Goal: Task Accomplishment & Management: Use online tool/utility

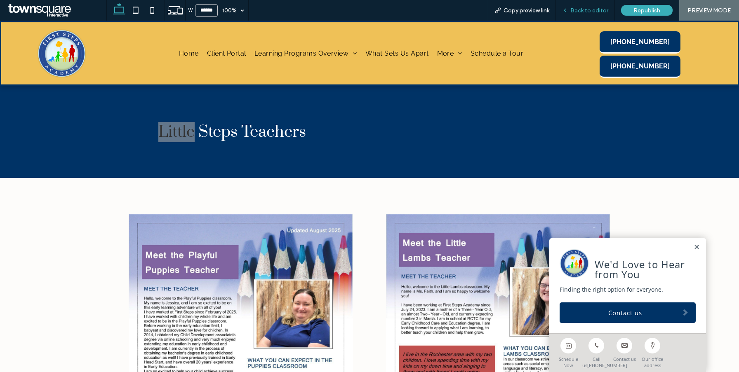
click at [589, 9] on span "Back to editor" at bounding box center [589, 10] width 38 height 7
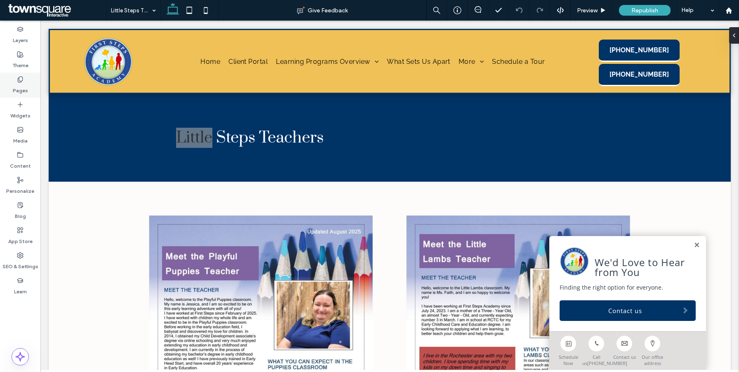
click at [27, 81] on div "Pages" at bounding box center [20, 85] width 40 height 25
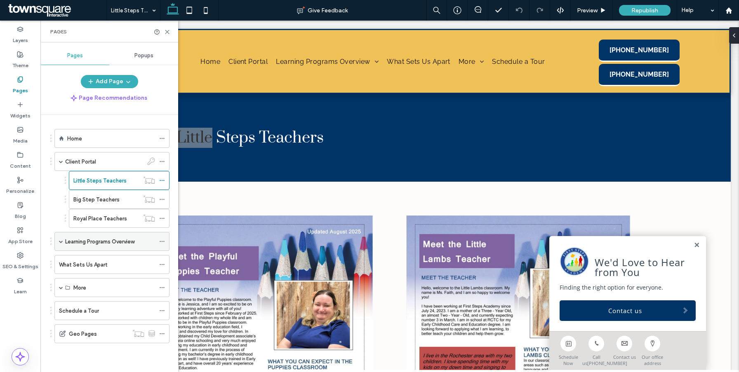
click at [59, 243] on span at bounding box center [61, 242] width 4 height 4
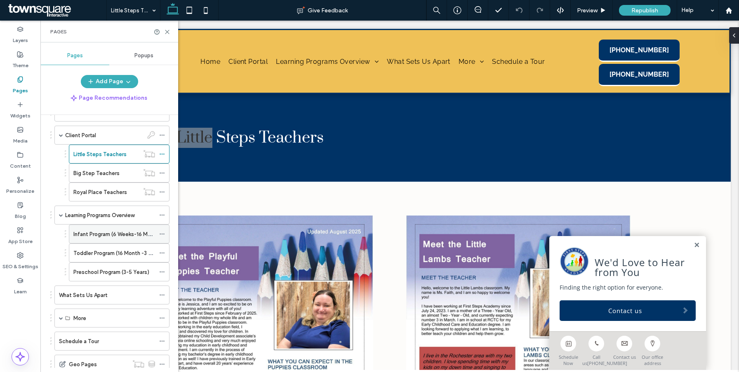
scroll to position [53, 0]
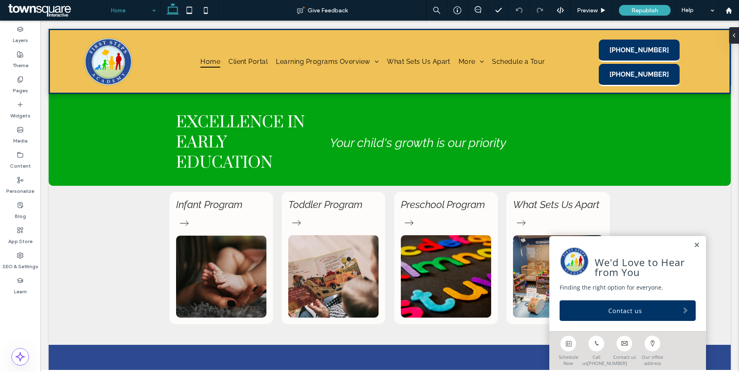
scroll to position [485, 0]
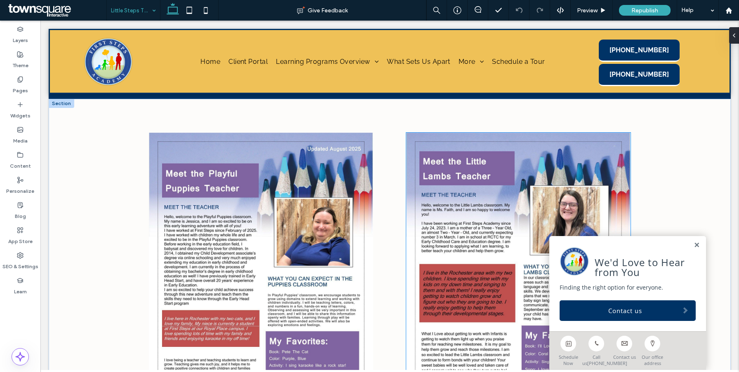
scroll to position [131, 0]
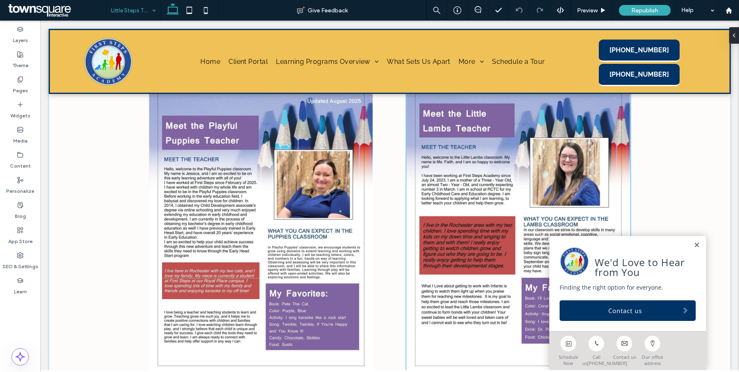
click at [471, 171] on img at bounding box center [518, 230] width 224 height 290
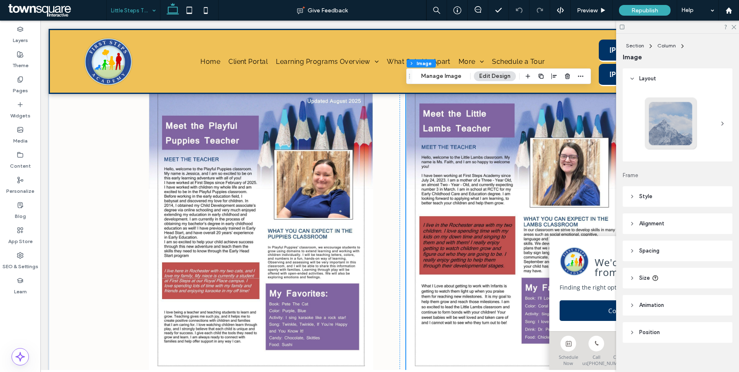
scroll to position [65, 0]
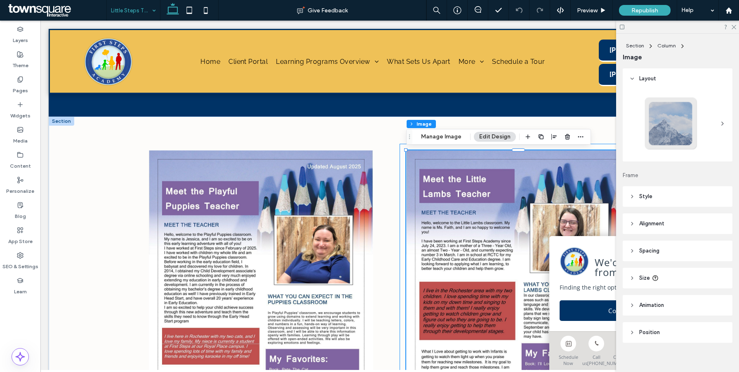
click at [401, 160] on div at bounding box center [519, 296] width 238 height 304
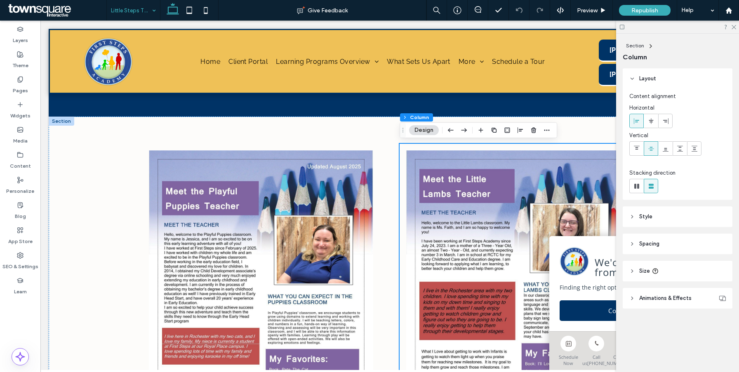
click at [446, 131] on icon "button" at bounding box center [451, 130] width 10 height 15
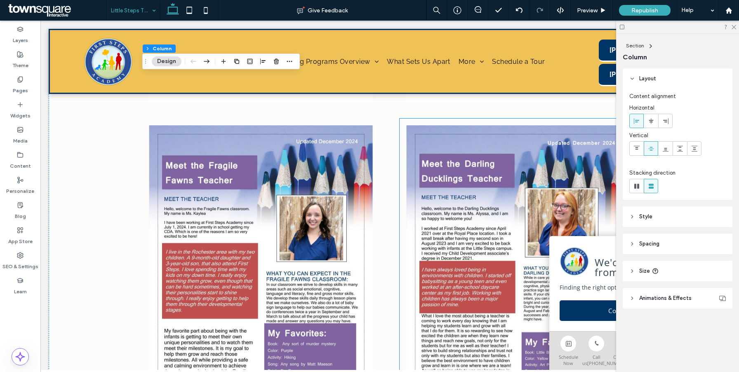
scroll to position [718, 0]
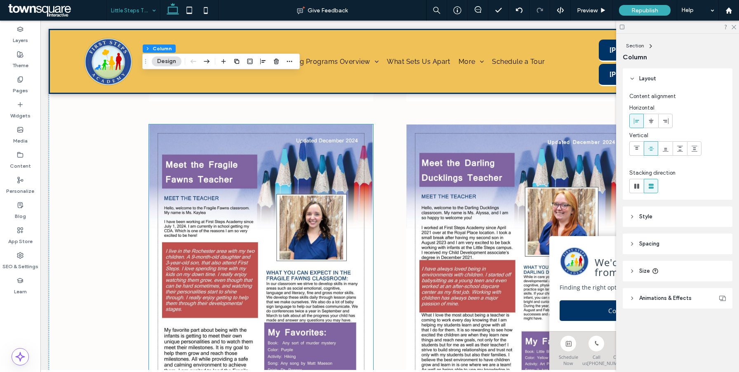
click at [363, 224] on img at bounding box center [261, 270] width 224 height 290
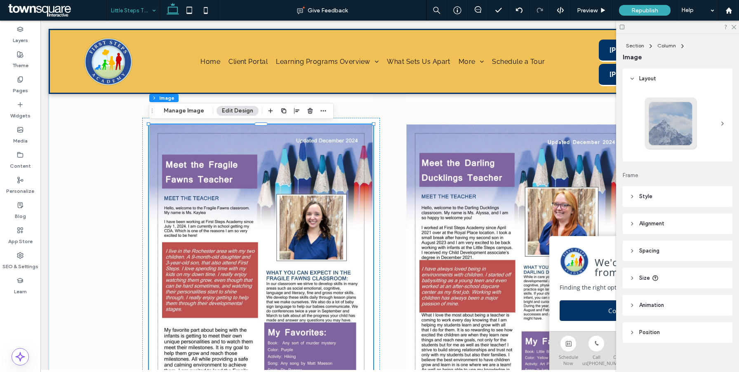
click at [373, 224] on div at bounding box center [373, 270] width 0 height 290
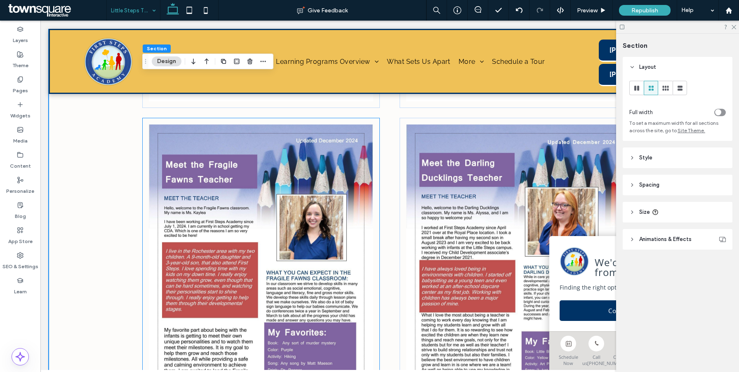
click at [376, 224] on div at bounding box center [261, 270] width 238 height 304
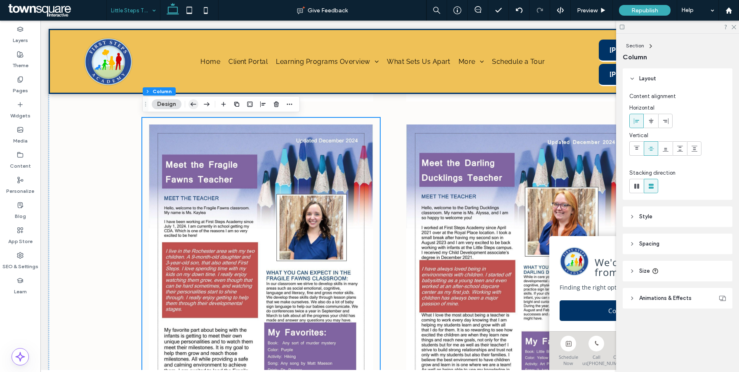
click at [193, 104] on icon "button" at bounding box center [193, 104] width 10 height 15
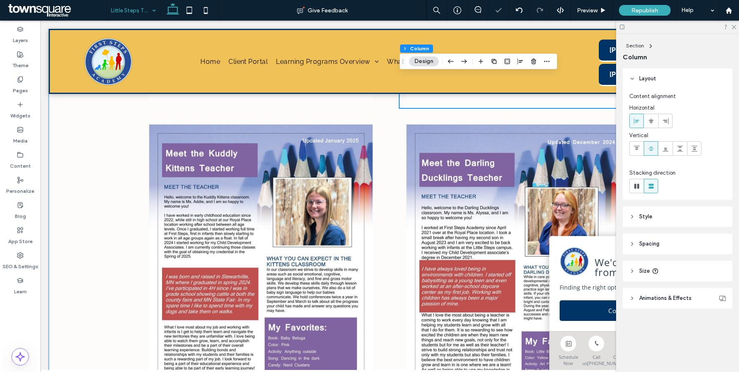
scroll to position [537, 0]
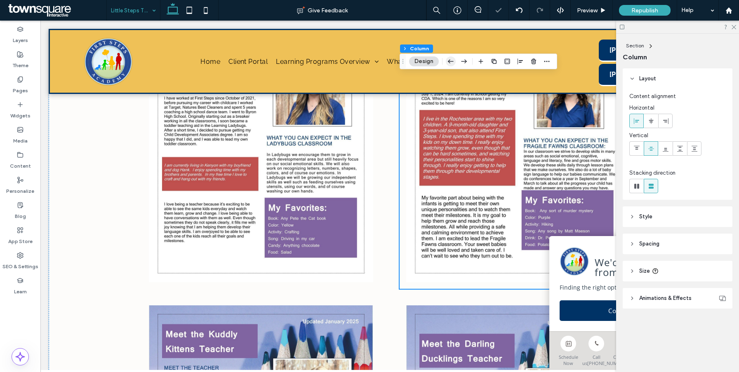
click at [451, 56] on icon "button" at bounding box center [451, 61] width 10 height 15
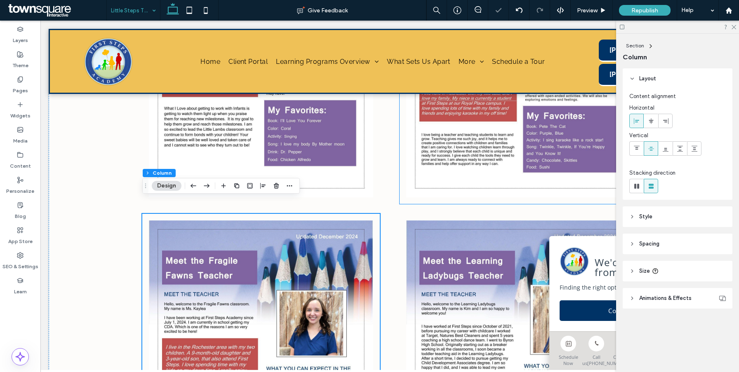
scroll to position [304, 0]
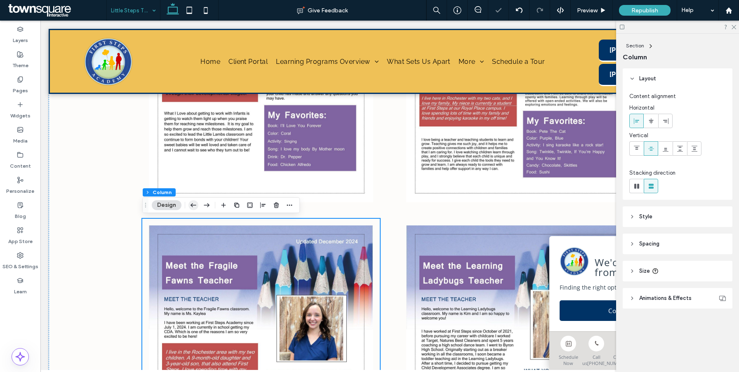
click at [195, 205] on icon "button" at bounding box center [193, 205] width 10 height 15
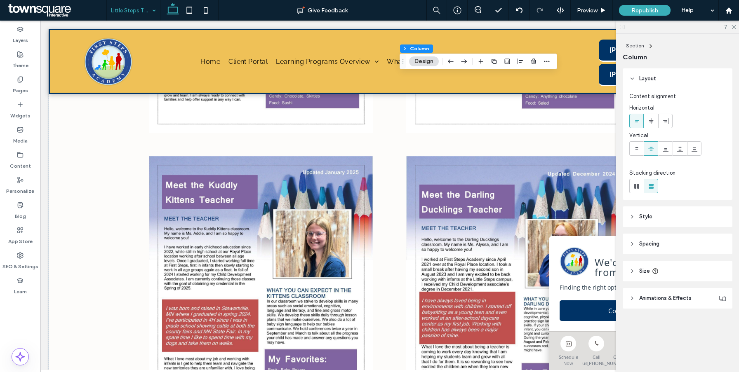
scroll to position [635, 0]
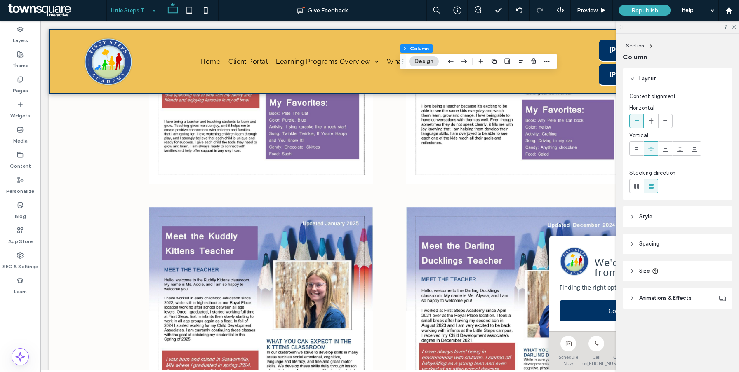
click at [413, 224] on img at bounding box center [518, 352] width 224 height 290
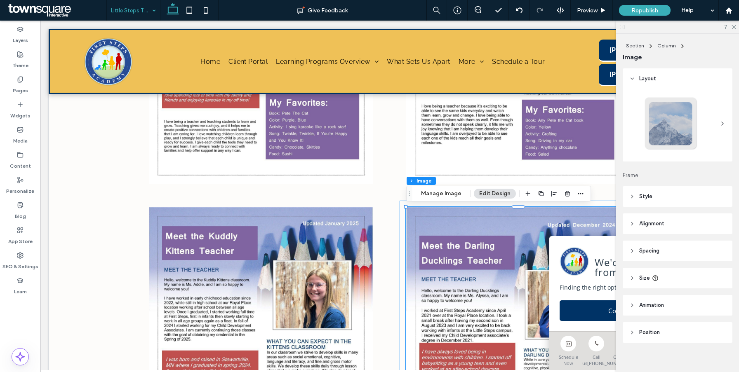
click at [403, 224] on div at bounding box center [519, 353] width 238 height 304
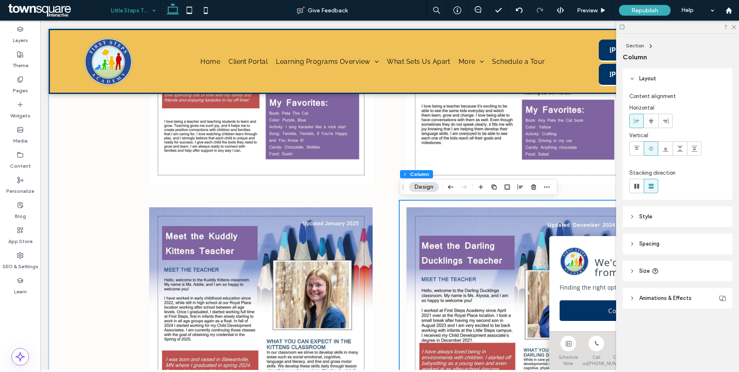
click at [445, 184] on div "Section Column Design" at bounding box center [479, 187] width 158 height 16
click at [447, 186] on icon "button" at bounding box center [451, 187] width 10 height 15
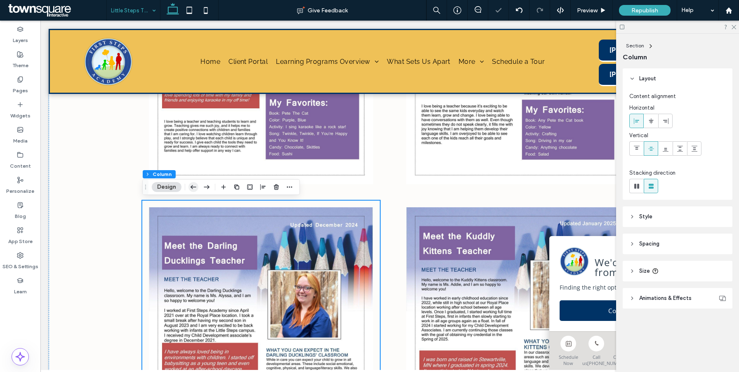
click at [191, 186] on icon "button" at bounding box center [193, 187] width 10 height 15
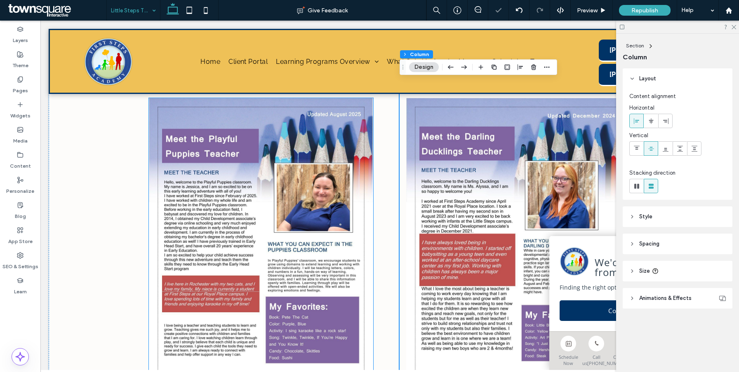
scroll to position [428, 0]
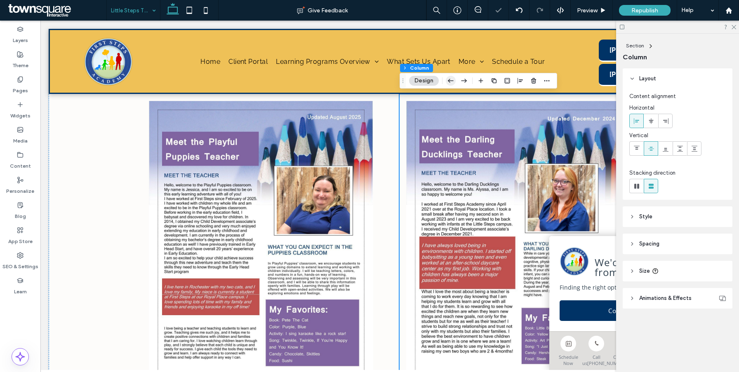
click at [450, 79] on icon "button" at bounding box center [451, 80] width 10 height 15
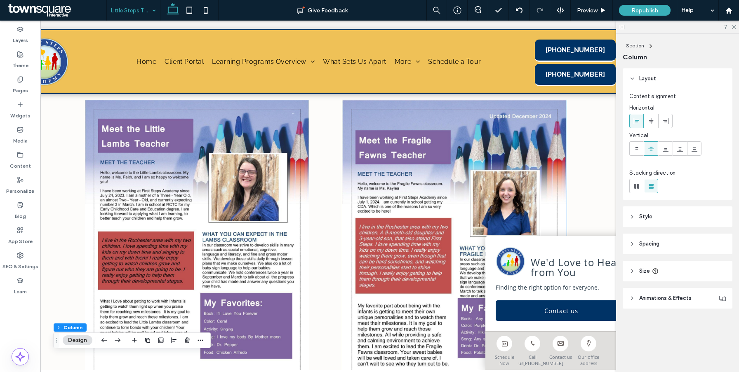
scroll to position [0, 89]
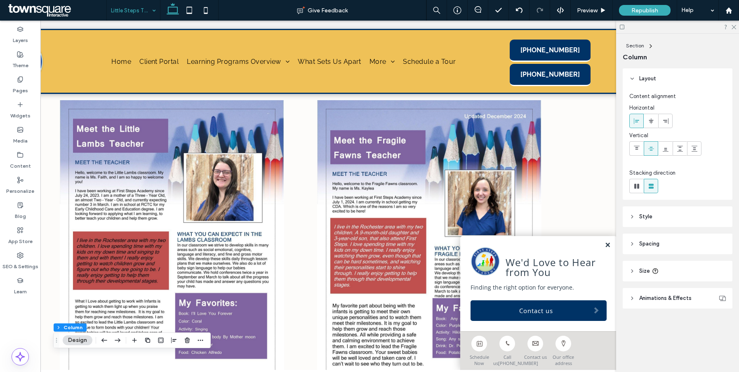
click at [609, 242] on link at bounding box center [608, 245] width 6 height 7
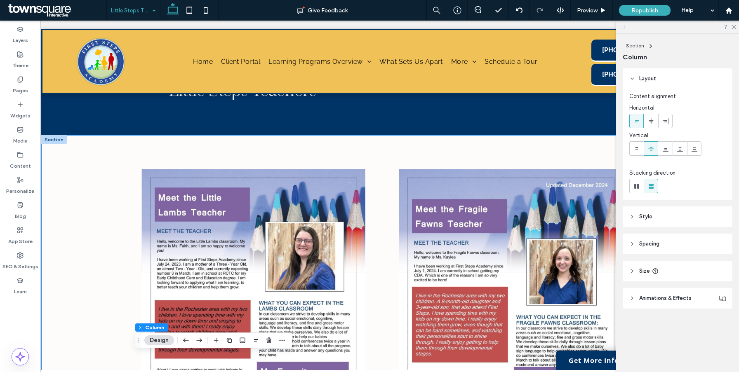
scroll to position [49, 0]
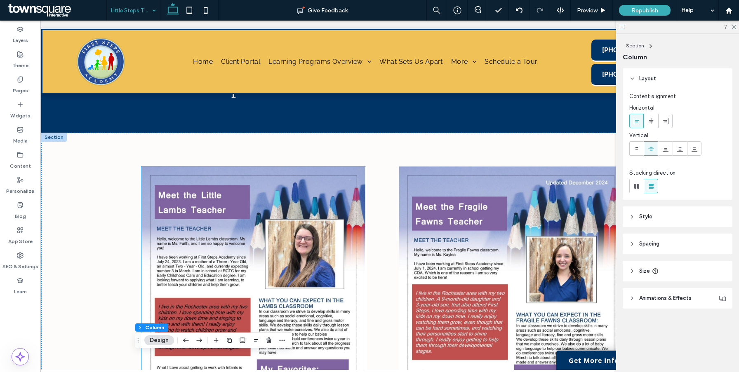
click at [313, 162] on div at bounding box center [254, 312] width 238 height 304
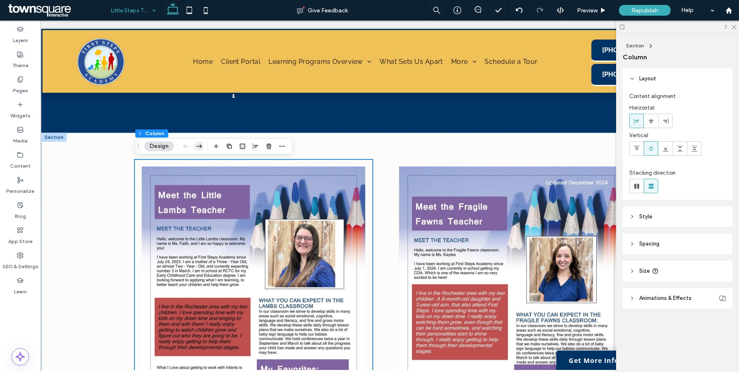
click at [200, 146] on icon "button" at bounding box center [199, 146] width 10 height 15
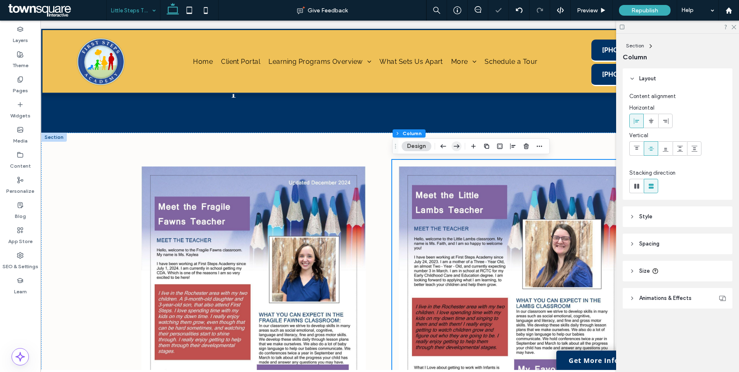
click at [453, 144] on icon "button" at bounding box center [457, 146] width 10 height 15
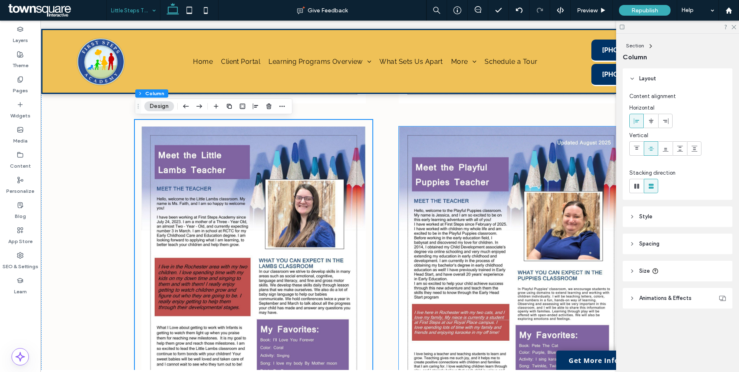
scroll to position [404, 0]
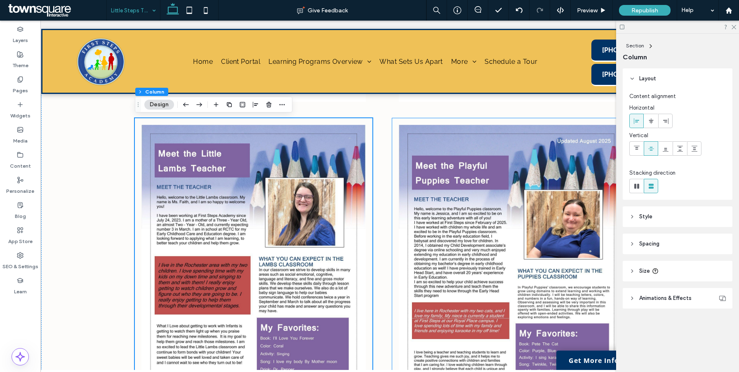
click at [397, 204] on div at bounding box center [511, 270] width 238 height 304
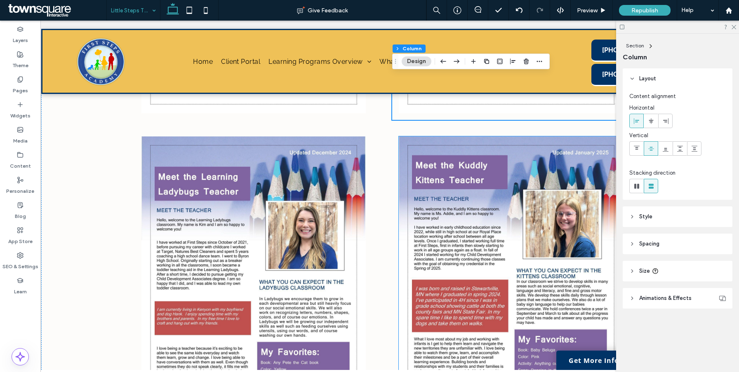
scroll to position [700, 0]
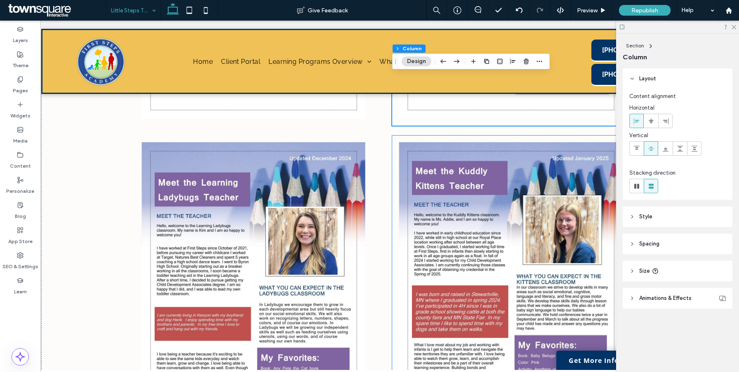
click at [398, 188] on div at bounding box center [511, 288] width 238 height 304
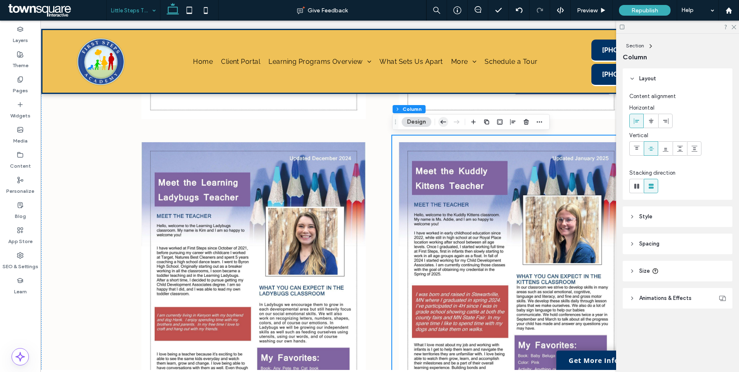
click at [443, 122] on use "button" at bounding box center [443, 122] width 6 height 4
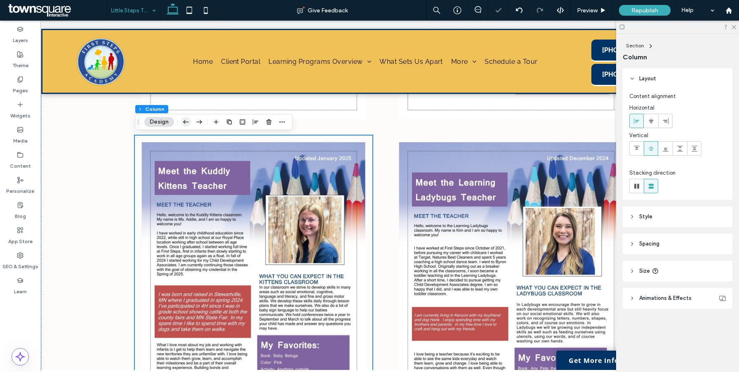
click at [186, 123] on icon "button" at bounding box center [186, 122] width 10 height 15
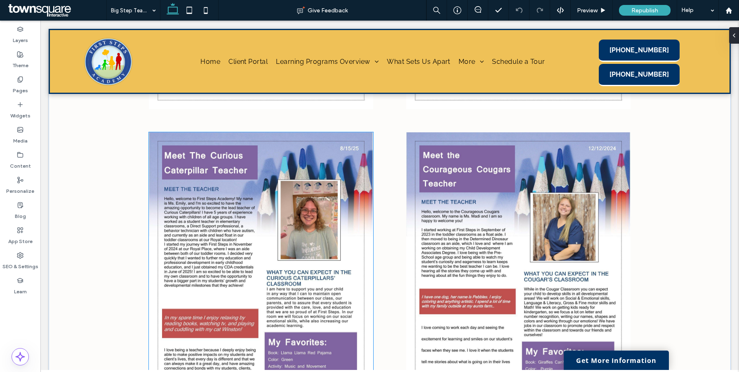
scroll to position [745, 0]
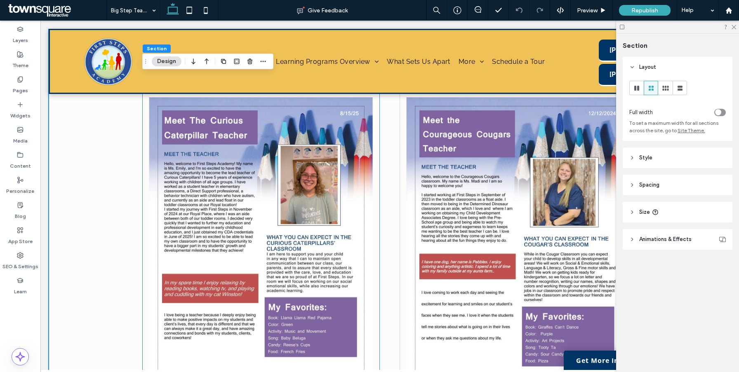
click at [144, 240] on div at bounding box center [261, 243] width 238 height 304
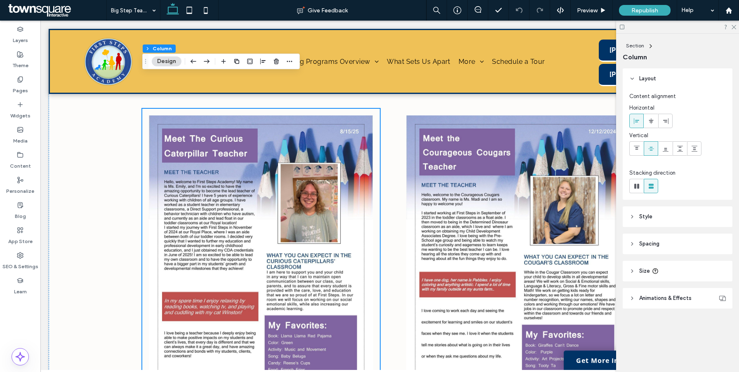
scroll to position [701, 0]
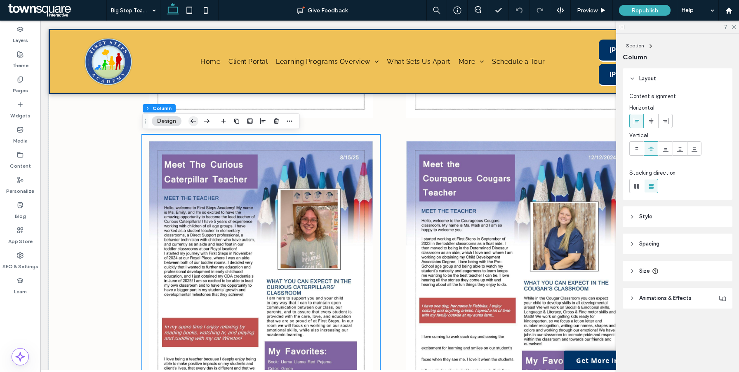
click at [194, 120] on icon "button" at bounding box center [193, 121] width 10 height 15
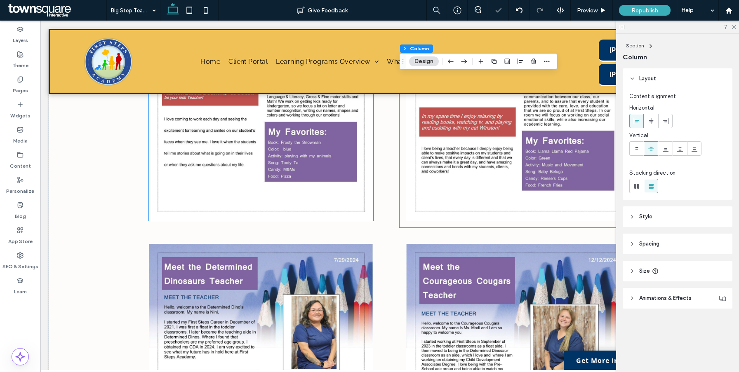
scroll to position [553, 0]
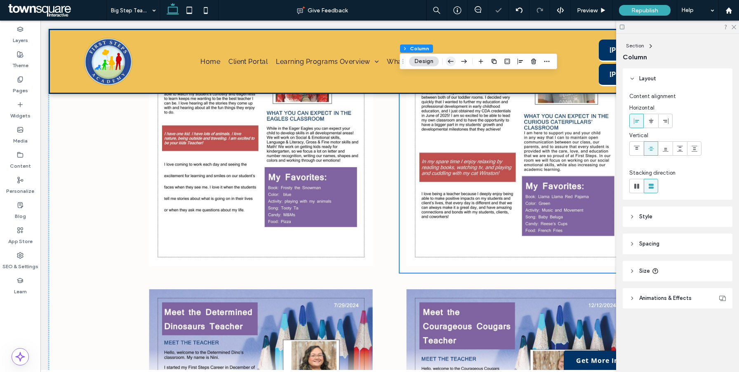
click at [454, 57] on icon "button" at bounding box center [451, 61] width 10 height 15
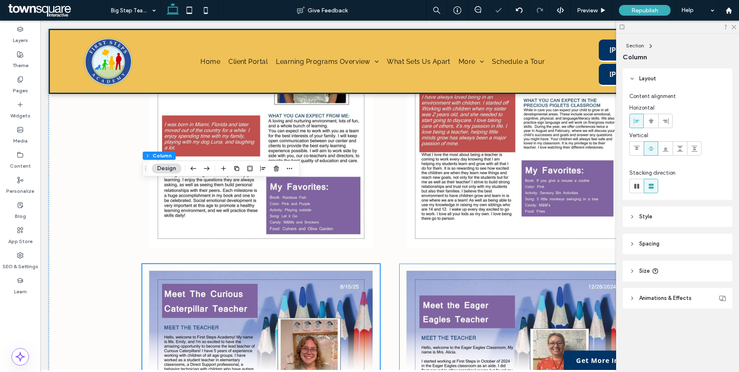
scroll to position [249, 0]
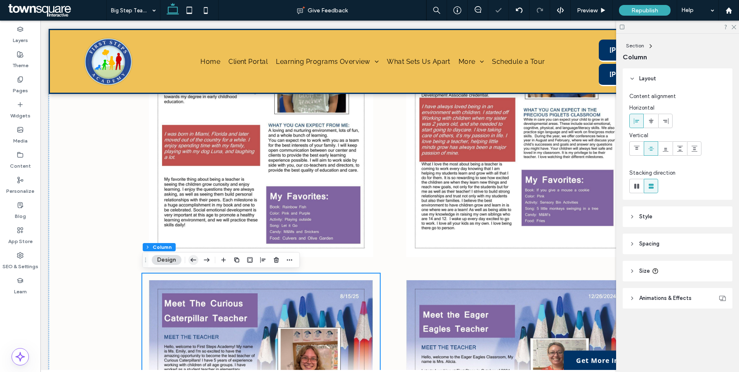
click at [194, 257] on icon "button" at bounding box center [193, 260] width 10 height 15
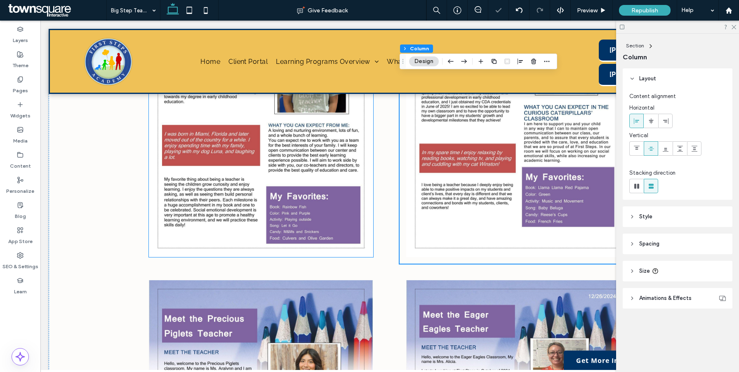
scroll to position [114, 0]
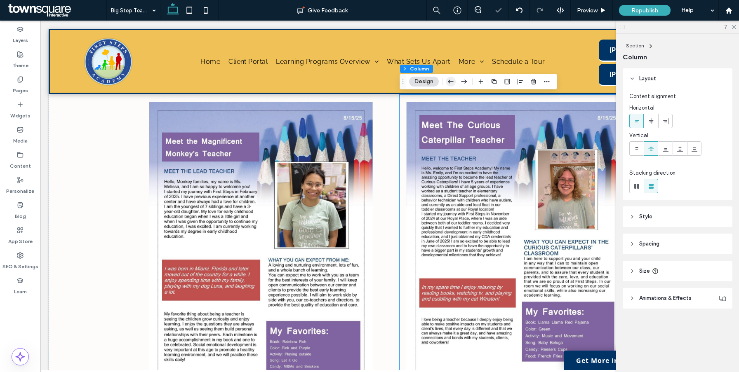
drag, startPoint x: 452, startPoint y: 78, endPoint x: 440, endPoint y: 38, distance: 41.8
click at [452, 78] on icon "button" at bounding box center [451, 81] width 10 height 15
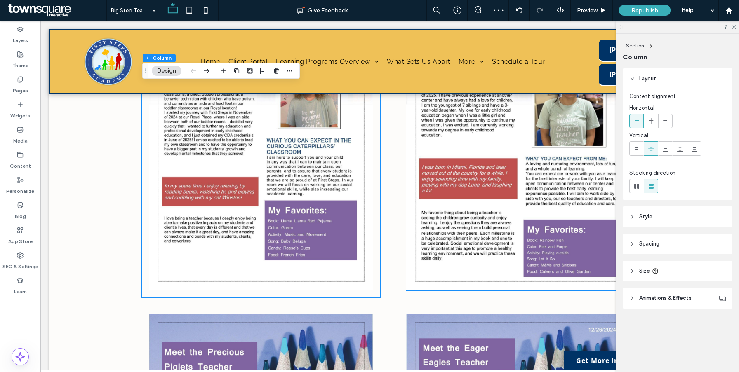
scroll to position [372, 0]
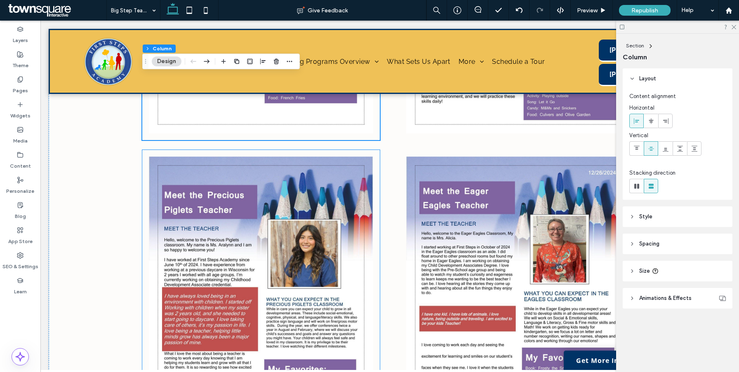
click at [146, 211] on div at bounding box center [261, 302] width 238 height 304
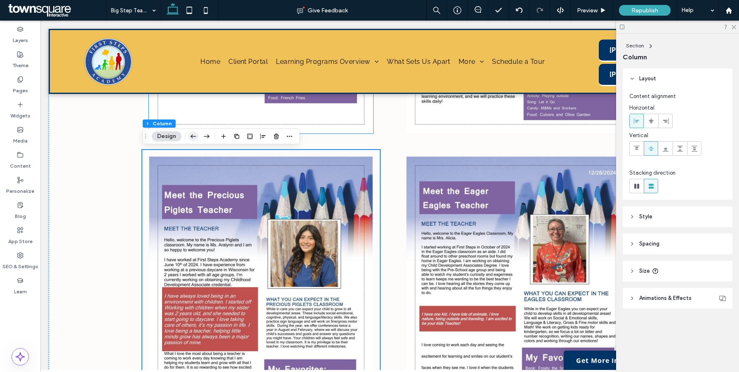
click at [190, 136] on icon "button" at bounding box center [193, 136] width 10 height 15
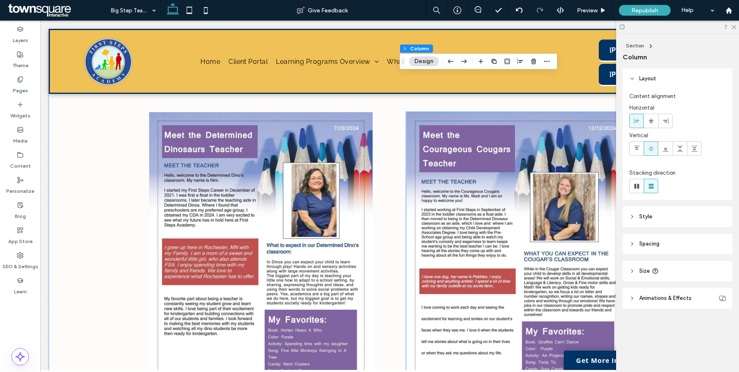
scroll to position [731, 0]
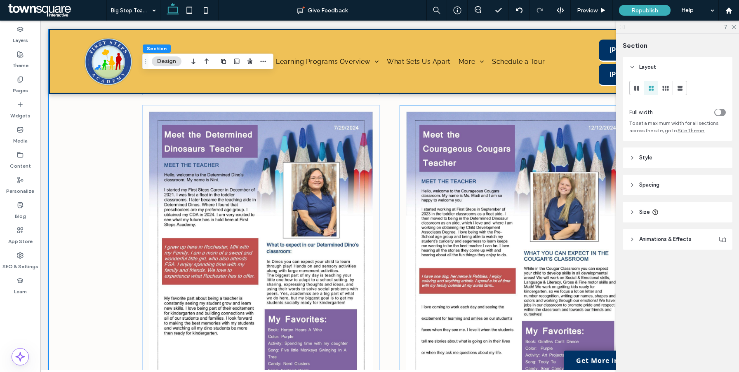
click at [405, 177] on div at bounding box center [519, 257] width 238 height 304
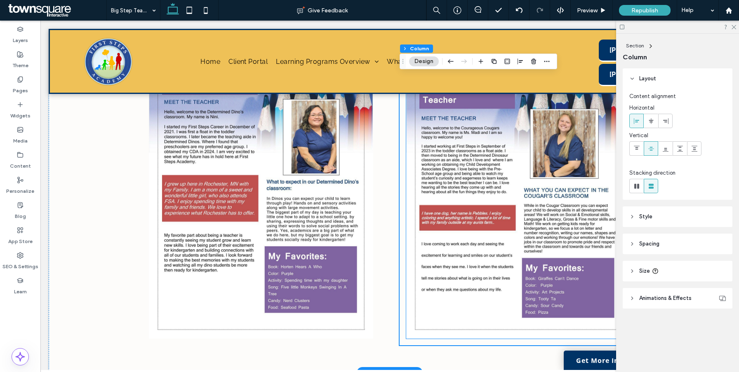
scroll to position [781, 0]
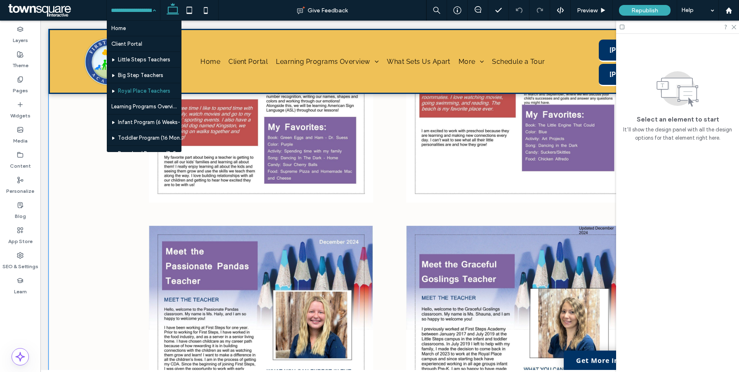
scroll to position [304, 0]
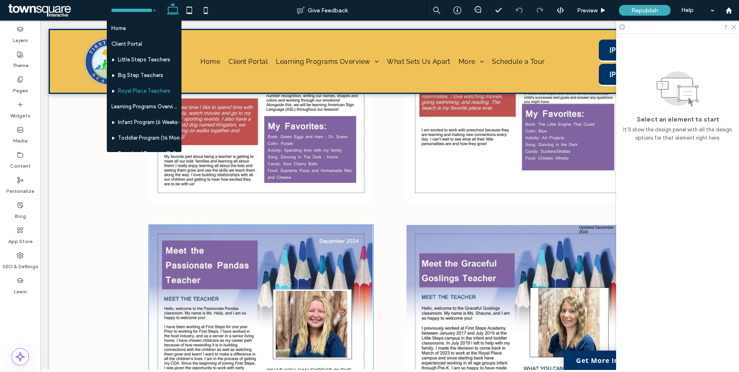
click at [369, 225] on img at bounding box center [261, 370] width 224 height 290
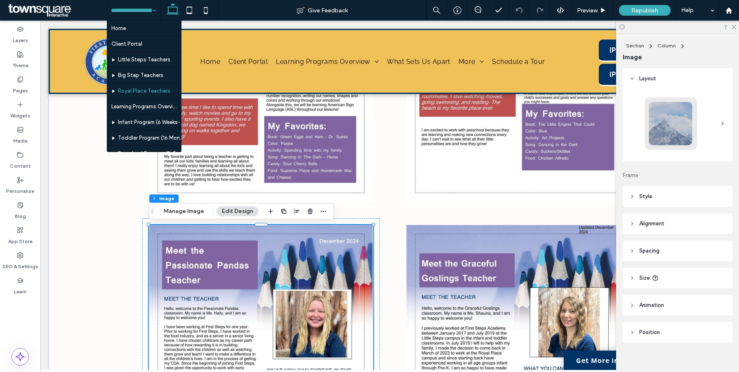
click at [142, 11] on input at bounding box center [131, 10] width 41 height 21
click at [154, 8] on div "Home Client Portal Little Steps Teachers Big Step Teachers Royal Place Teachers…" at bounding box center [133, 10] width 53 height 21
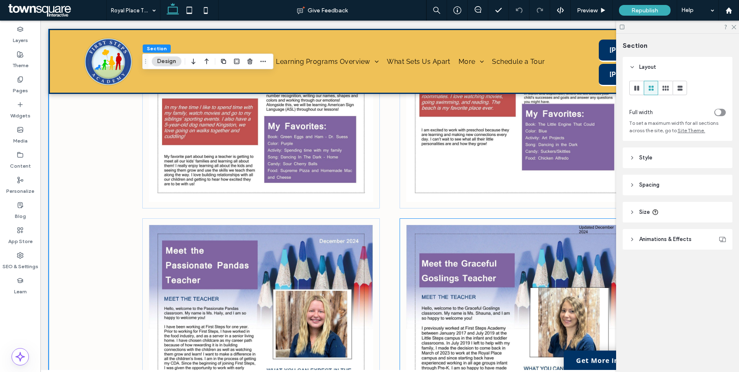
click at [408, 246] on img at bounding box center [518, 370] width 224 height 290
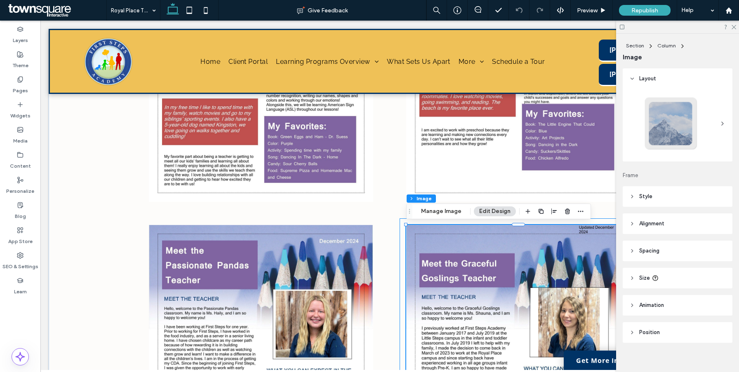
click at [405, 245] on div at bounding box center [519, 371] width 238 height 304
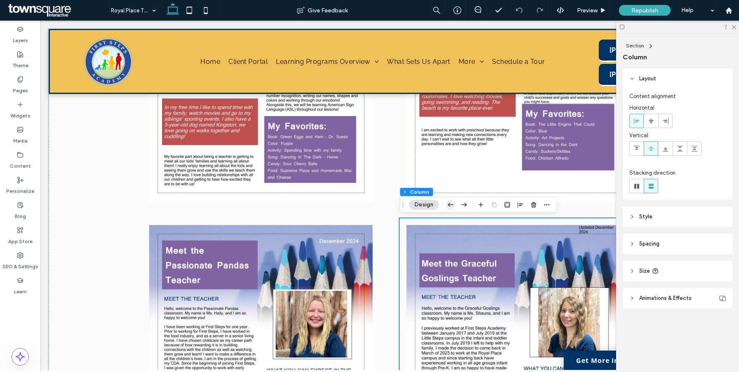
click at [448, 204] on icon "button" at bounding box center [451, 205] width 10 height 15
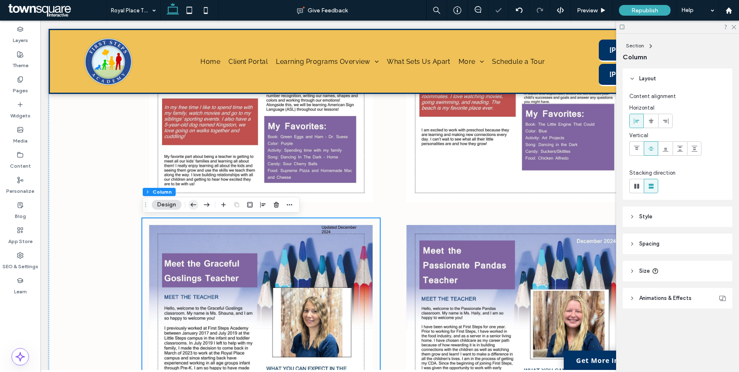
click at [194, 204] on icon "button" at bounding box center [193, 205] width 10 height 15
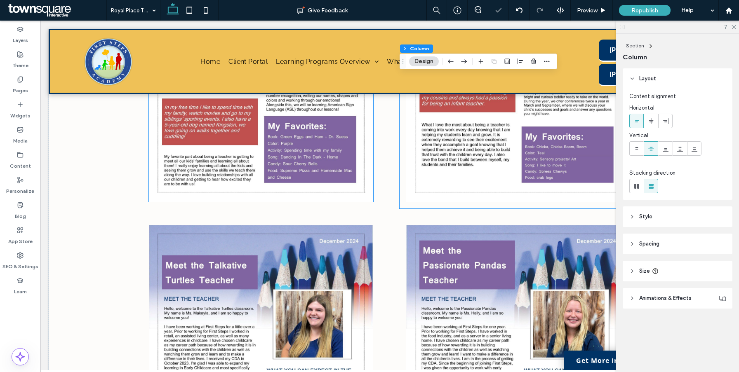
scroll to position [212, 0]
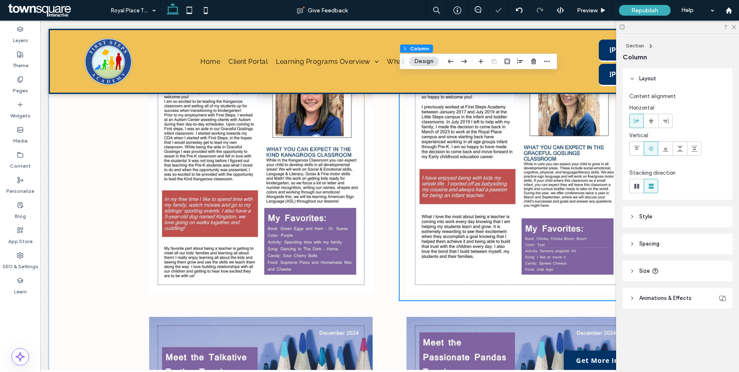
click at [445, 59] on div "Section Column Design" at bounding box center [479, 62] width 158 height 16
click at [448, 59] on icon "button" at bounding box center [451, 61] width 10 height 15
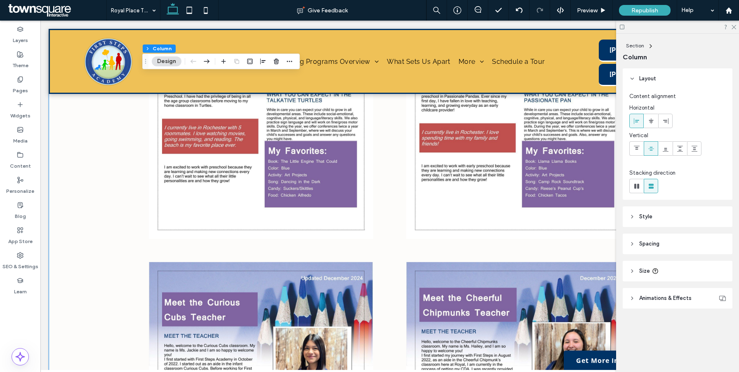
scroll to position [676, 0]
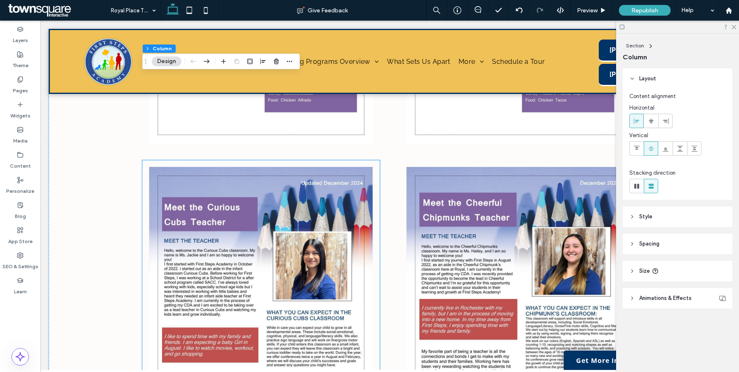
click at [378, 209] on div at bounding box center [261, 312] width 238 height 304
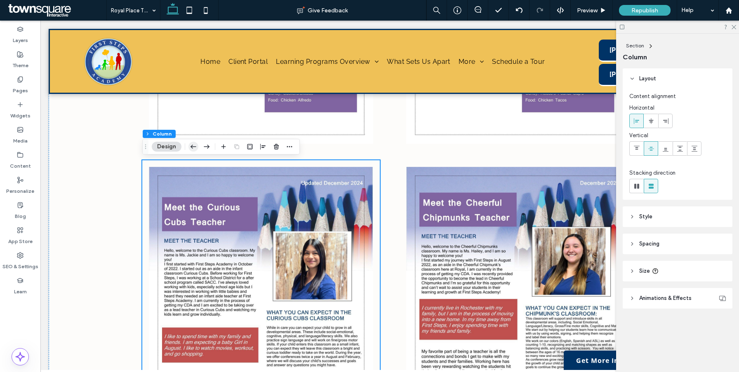
click at [192, 143] on icon "button" at bounding box center [193, 146] width 10 height 15
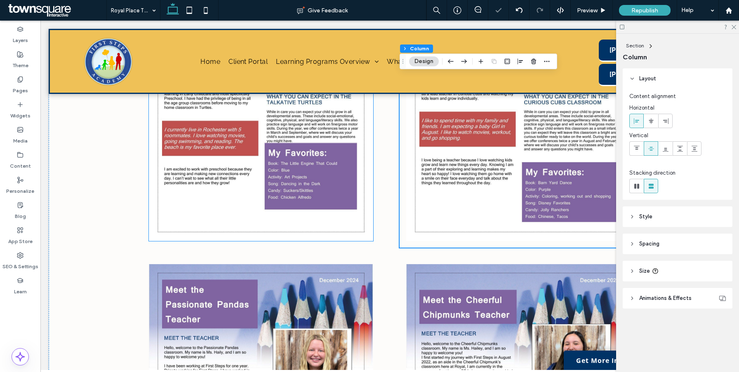
scroll to position [522, 0]
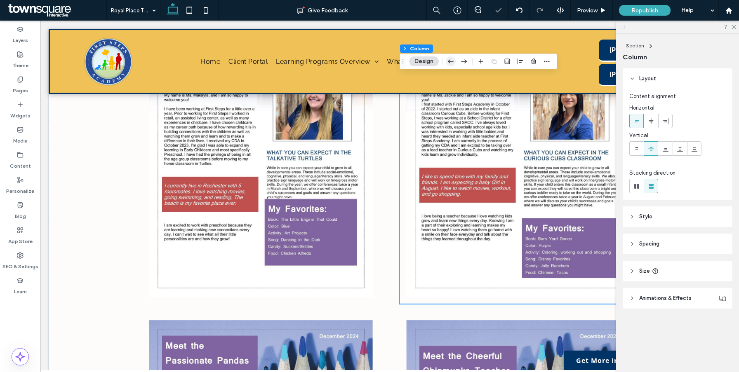
click at [451, 61] on icon "button" at bounding box center [451, 61] width 10 height 15
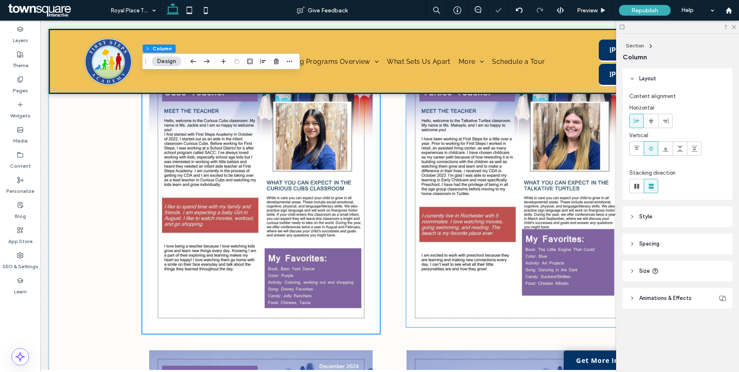
scroll to position [492, 0]
click at [192, 59] on icon "button" at bounding box center [193, 61] width 10 height 15
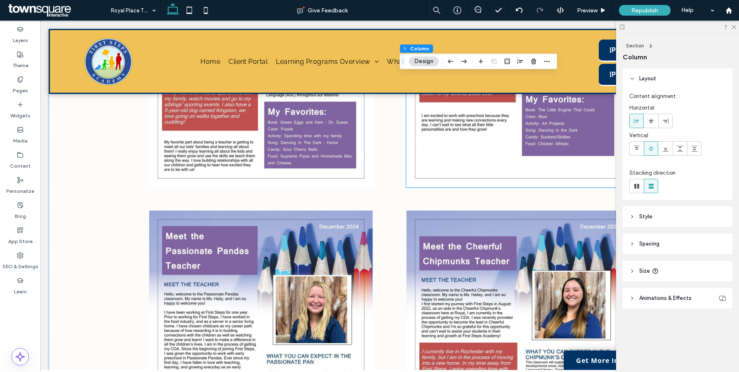
scroll to position [653, 0]
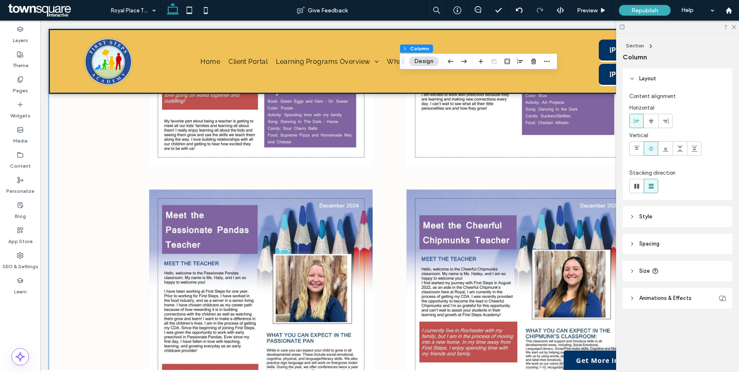
click at [398, 221] on div at bounding box center [389, 178] width 495 height 1298
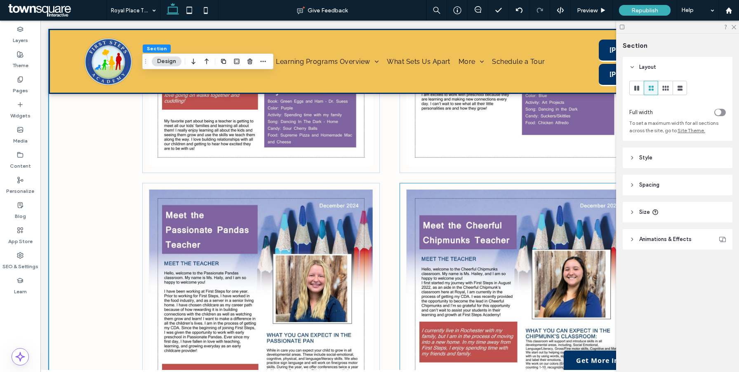
click at [404, 220] on div at bounding box center [519, 335] width 238 height 304
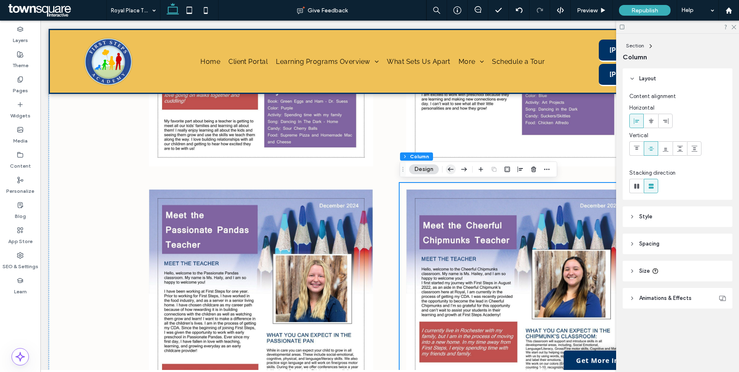
click at [454, 173] on icon "button" at bounding box center [451, 169] width 10 height 15
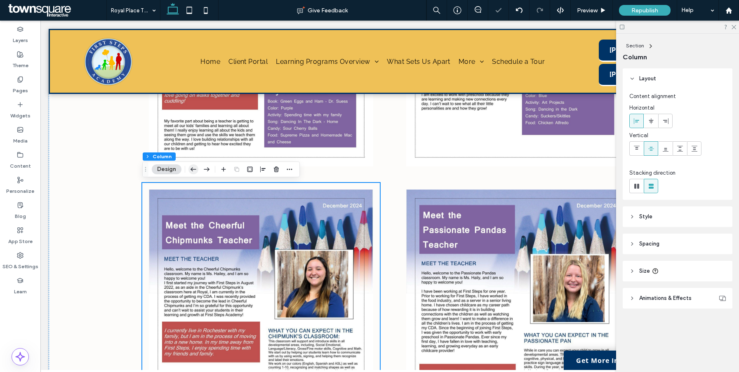
click at [194, 171] on icon "button" at bounding box center [193, 169] width 10 height 15
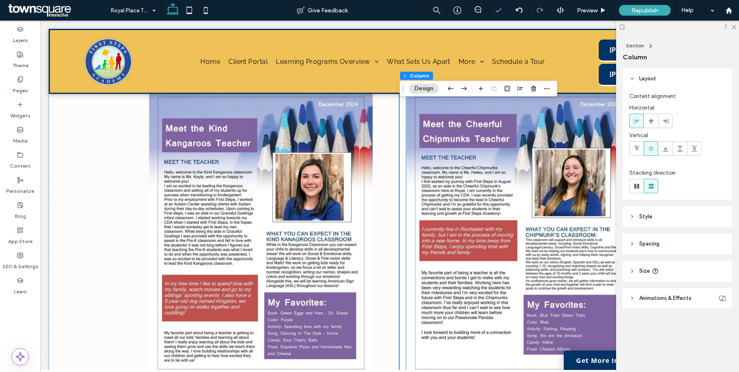
scroll to position [414, 0]
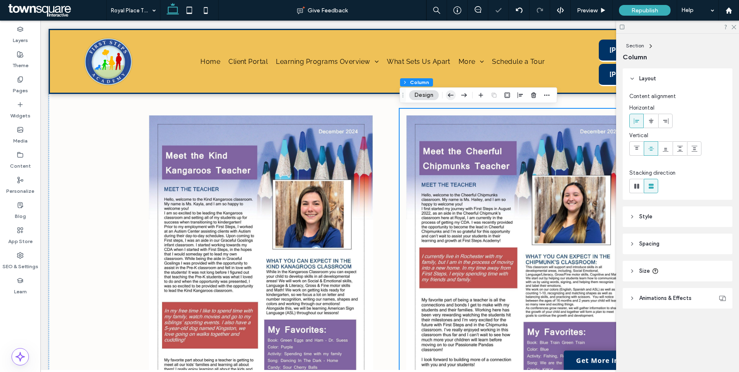
click at [452, 96] on icon "button" at bounding box center [451, 95] width 10 height 15
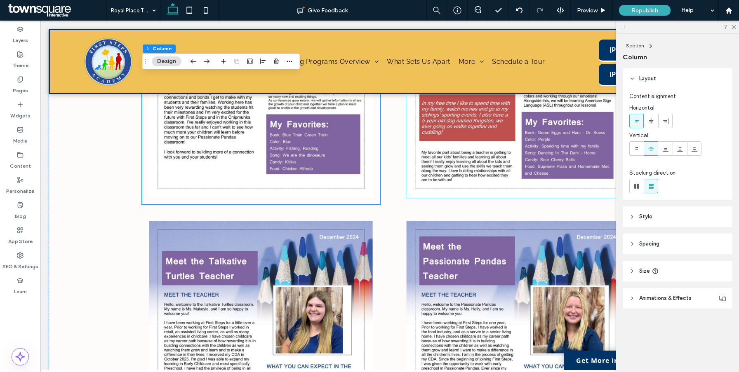
scroll to position [693, 0]
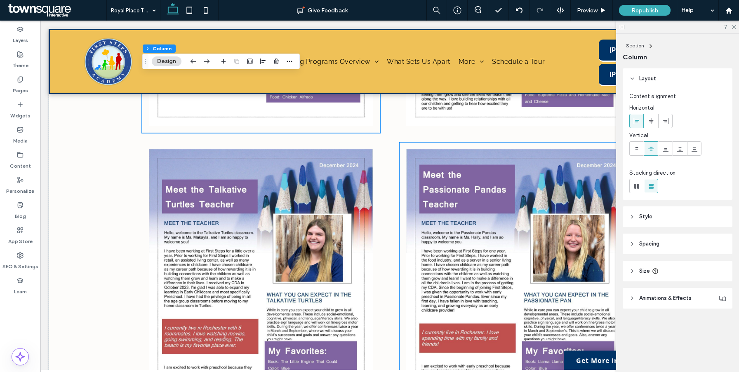
click at [404, 215] on div at bounding box center [519, 295] width 238 height 304
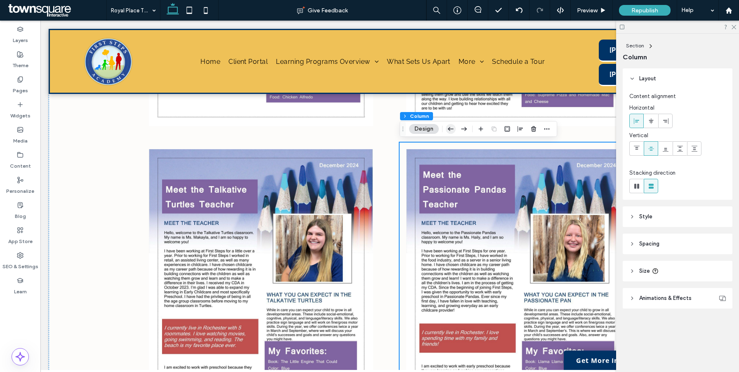
click at [449, 134] on icon "button" at bounding box center [451, 129] width 10 height 15
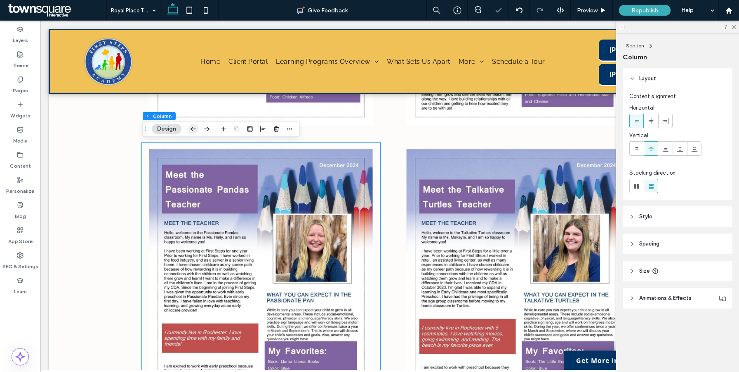
click at [189, 127] on icon "button" at bounding box center [193, 129] width 10 height 15
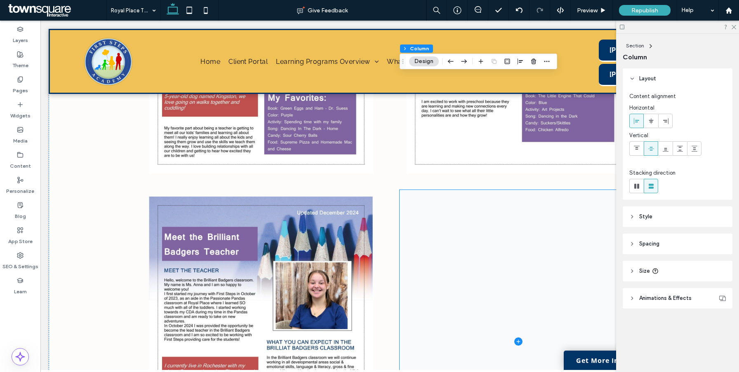
scroll to position [968, 0]
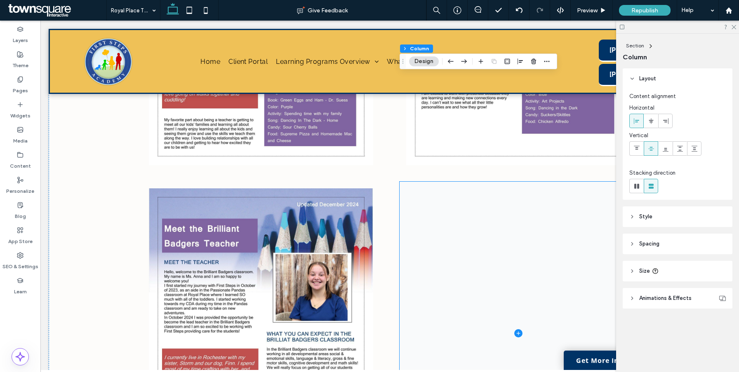
click at [506, 212] on span at bounding box center [519, 334] width 238 height 304
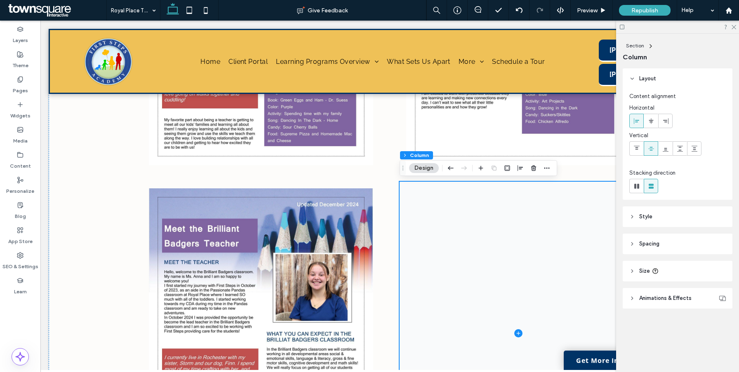
click at [516, 336] on icon at bounding box center [518, 334] width 8 height 8
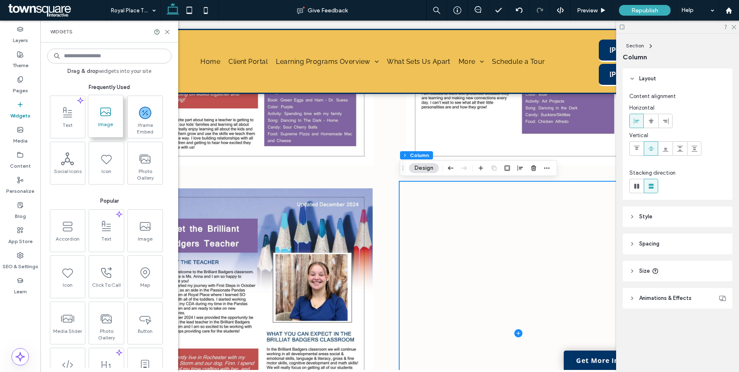
click at [107, 117] on icon at bounding box center [105, 112] width 13 height 13
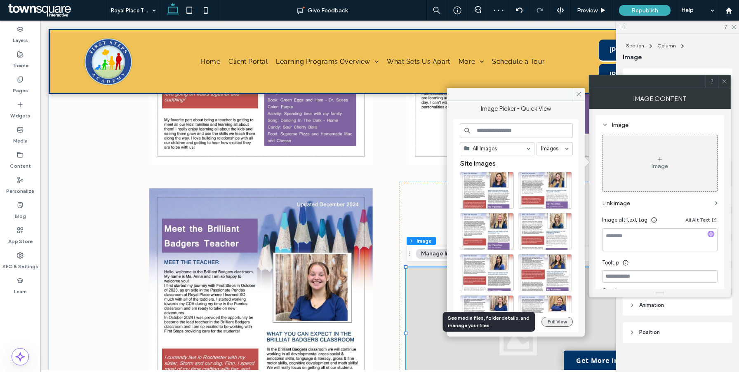
click at [557, 322] on button "Full View" at bounding box center [557, 322] width 31 height 10
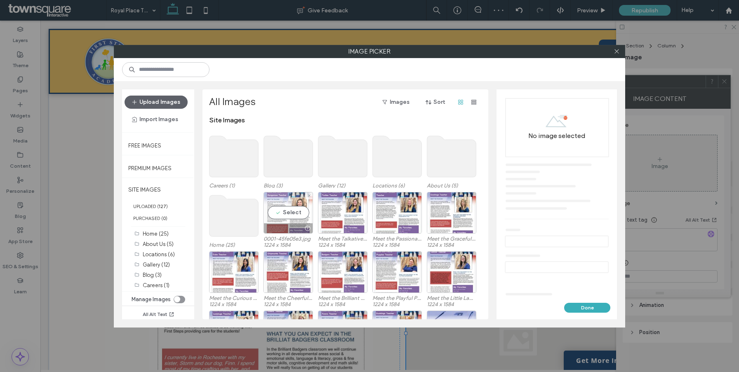
click at [282, 211] on div "Select" at bounding box center [288, 213] width 49 height 42
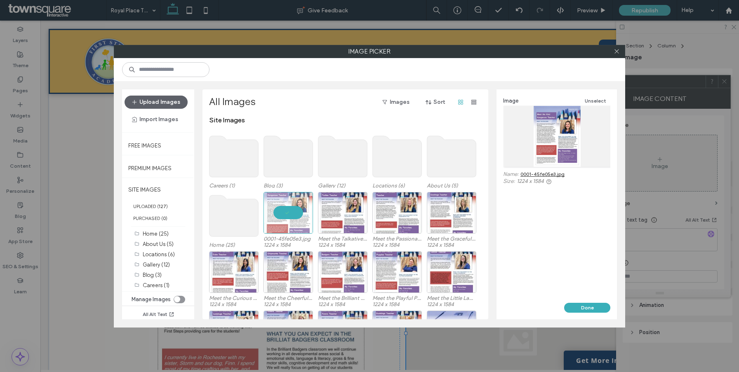
click at [547, 170] on div "Image Unselect Name: 0001-45fe05e3.jpg Size: 1224 x 1584" at bounding box center [556, 140] width 107 height 89
click at [547, 173] on link "0001-45fe05e3.jpg" at bounding box center [542, 174] width 44 height 6
click at [344, 203] on div "Select" at bounding box center [342, 213] width 49 height 42
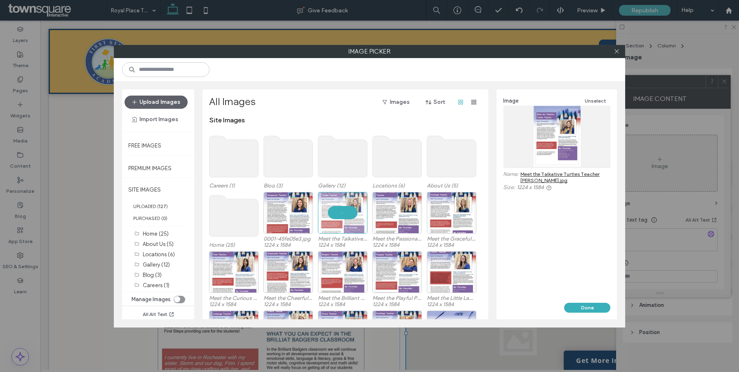
click at [546, 177] on link "Meet the Talkative Turtles Teacher Makayla Dominis.jpg" at bounding box center [565, 177] width 90 height 12
click at [409, 213] on div "Select" at bounding box center [396, 213] width 49 height 42
click at [538, 177] on link "Meet the Passionate Pandas Teacher Newsletter Haily Woodard.jpg" at bounding box center [565, 177] width 90 height 12
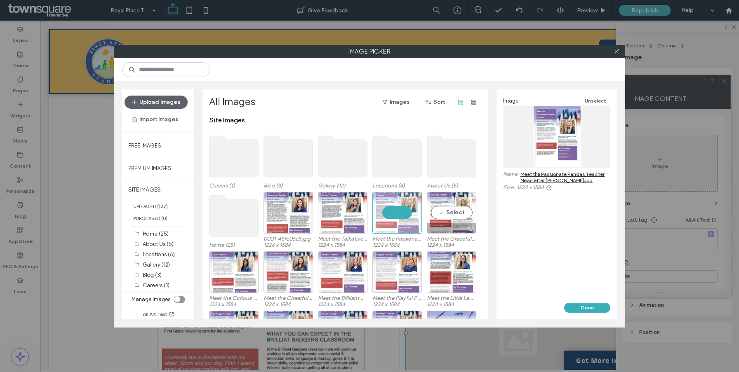
click at [436, 228] on div at bounding box center [451, 229] width 49 height 10
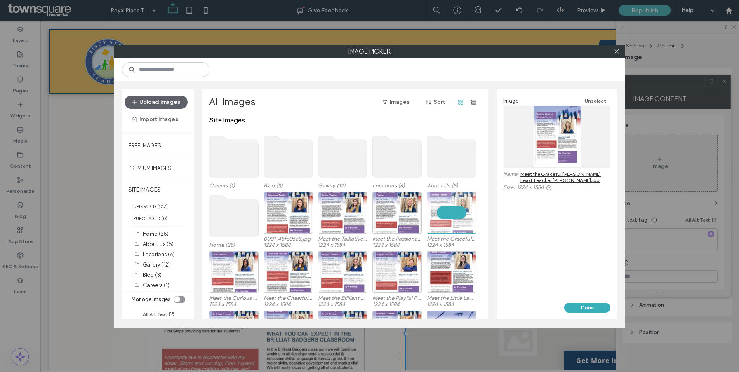
click at [533, 181] on link "Meet the Graceful Goslings Lead Teacher Shauna Kurtz.jpg" at bounding box center [565, 177] width 90 height 12
click at [220, 263] on div "Select" at bounding box center [233, 273] width 49 height 42
click at [536, 179] on link "Meet the Curious Cubs Teacher Jackie Vasquez.jpg" at bounding box center [565, 177] width 90 height 12
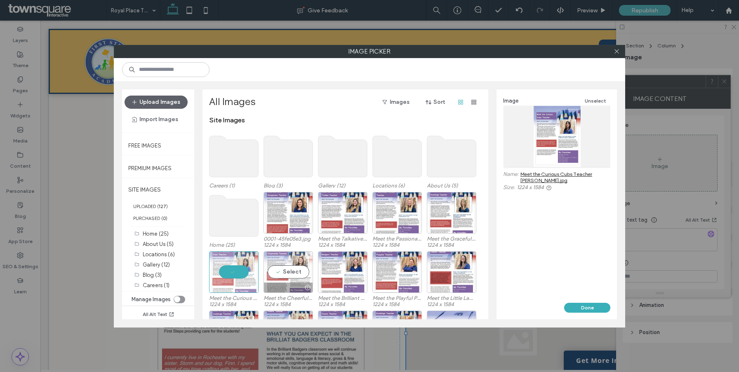
click at [287, 271] on div "Select" at bounding box center [288, 273] width 49 height 42
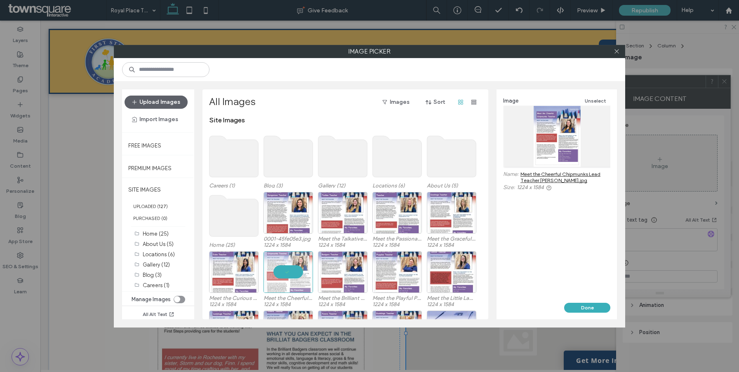
click at [560, 179] on link "Meet the Cheerful Chipmunks Lead Teacher Hailey Gonzalez.jpg" at bounding box center [565, 177] width 90 height 12
click at [579, 308] on button "Done" at bounding box center [587, 308] width 46 height 10
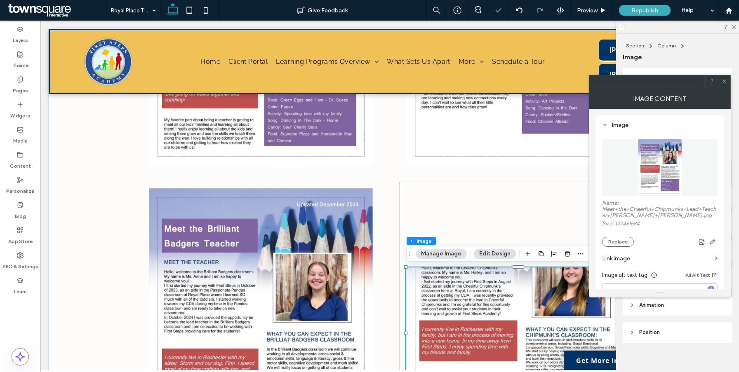
click at [482, 212] on div at bounding box center [519, 334] width 238 height 304
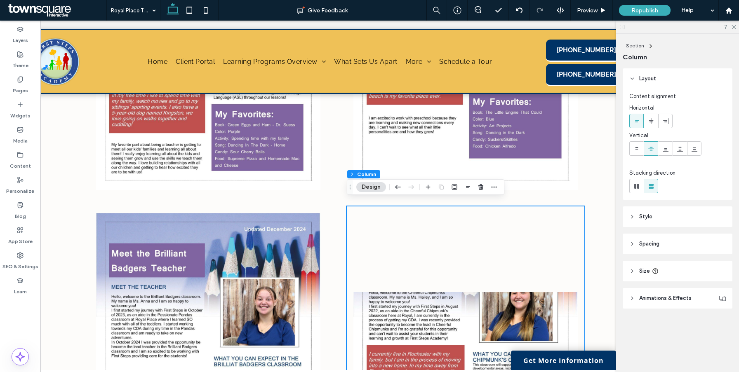
scroll to position [1007, 0]
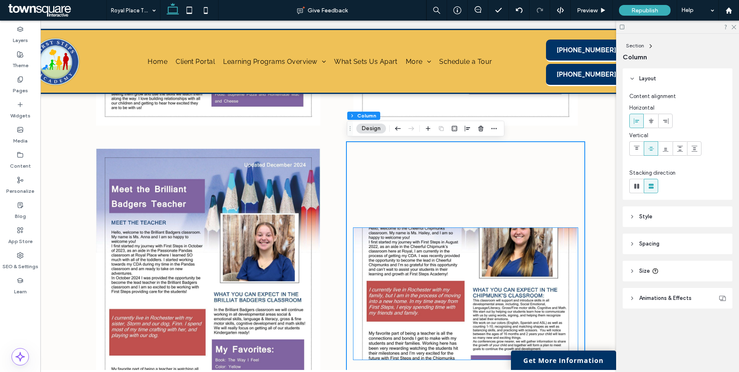
click at [462, 238] on img at bounding box center [465, 294] width 224 height 132
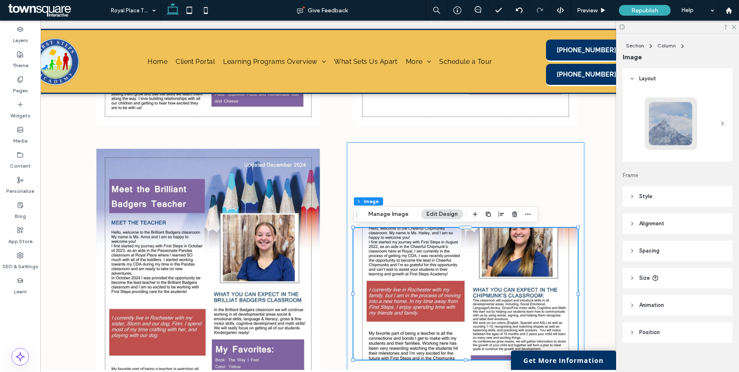
click at [390, 206] on div at bounding box center [466, 294] width 238 height 304
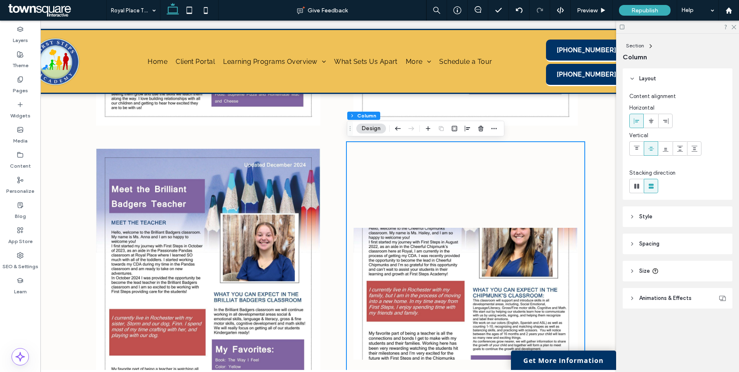
click at [390, 212] on div at bounding box center [466, 294] width 238 height 304
click at [401, 249] on img at bounding box center [465, 294] width 224 height 132
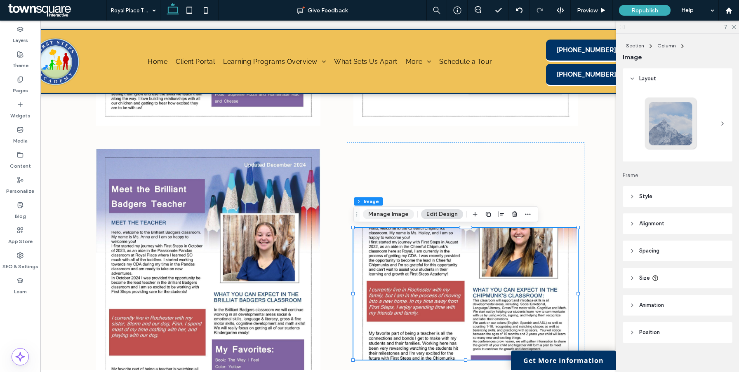
click at [399, 216] on button "Manage Image" at bounding box center [388, 215] width 51 height 10
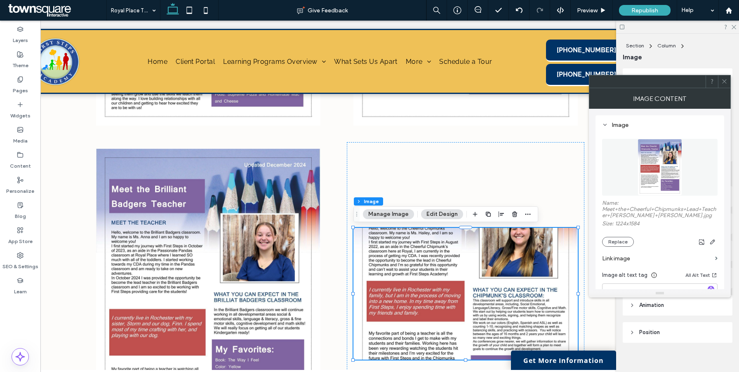
click at [643, 149] on img at bounding box center [660, 167] width 44 height 57
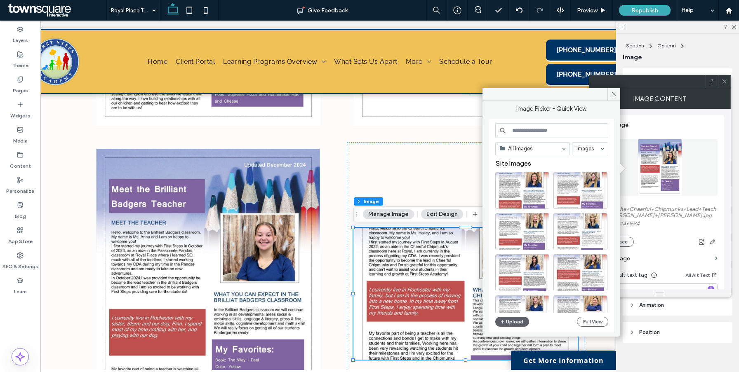
click at [520, 132] on input at bounding box center [551, 130] width 113 height 15
paste input "******"
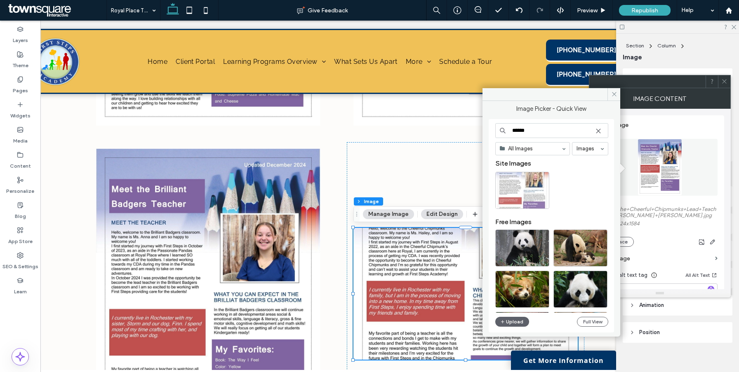
type input "******"
click at [516, 192] on div "Select" at bounding box center [522, 190] width 54 height 37
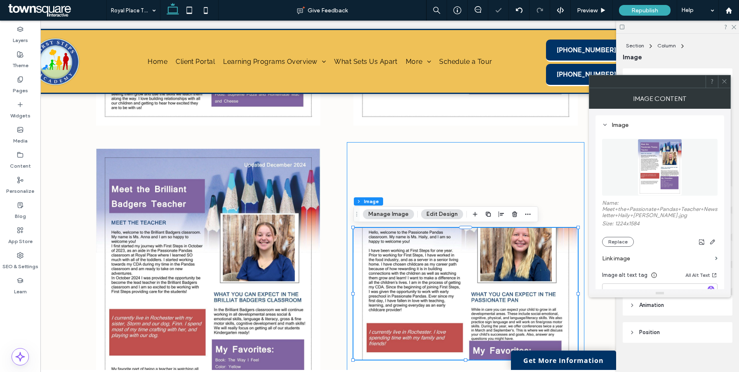
click at [556, 195] on div at bounding box center [466, 294] width 238 height 304
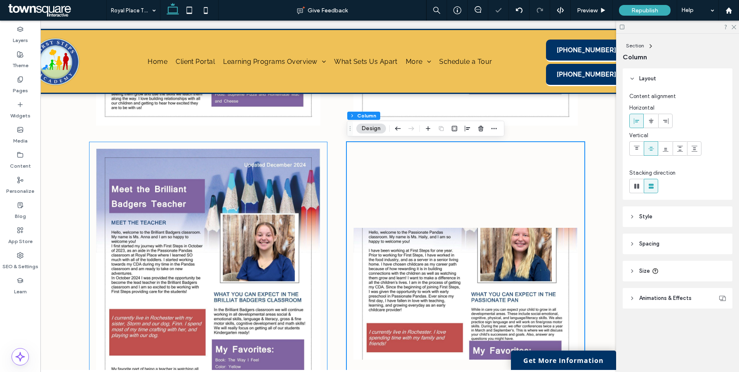
click at [313, 147] on div at bounding box center [208, 294] width 238 height 304
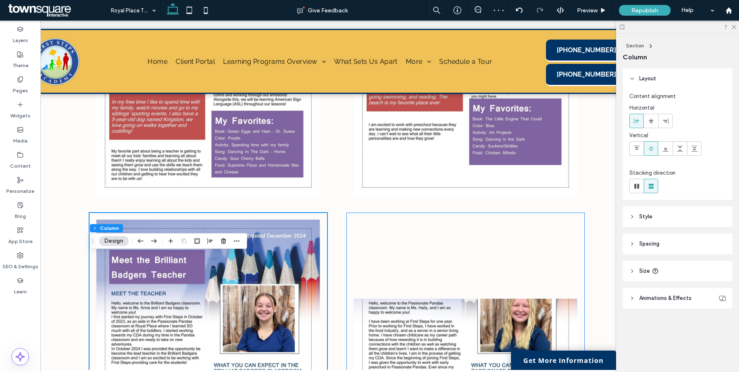
scroll to position [895, 0]
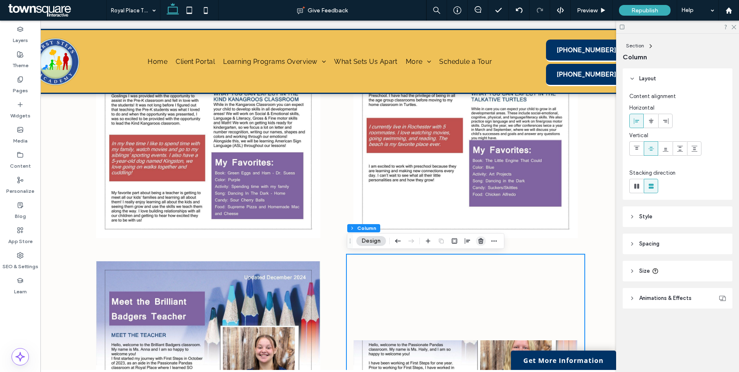
click at [482, 242] on icon "button" at bounding box center [481, 241] width 7 height 7
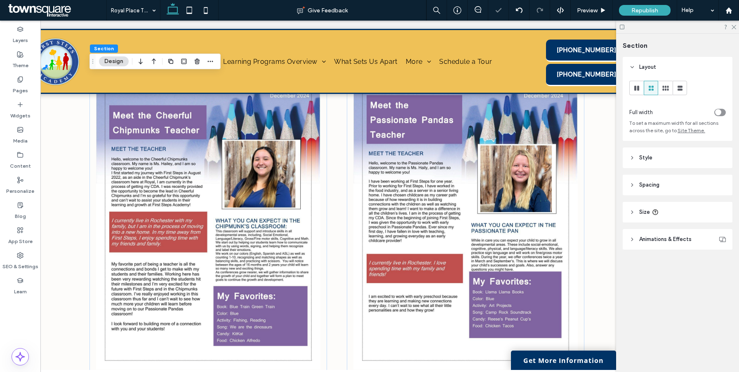
scroll to position [440, 0]
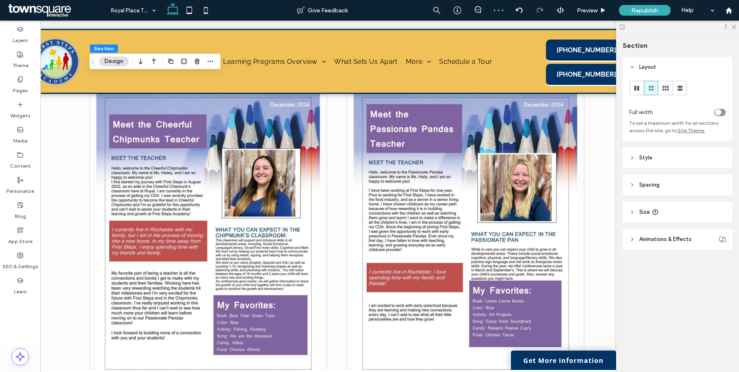
click at [326, 210] on div at bounding box center [208, 234] width 238 height 304
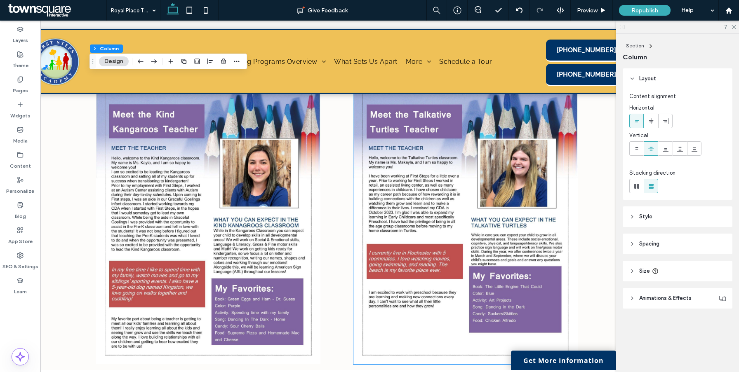
scroll to position [734, 0]
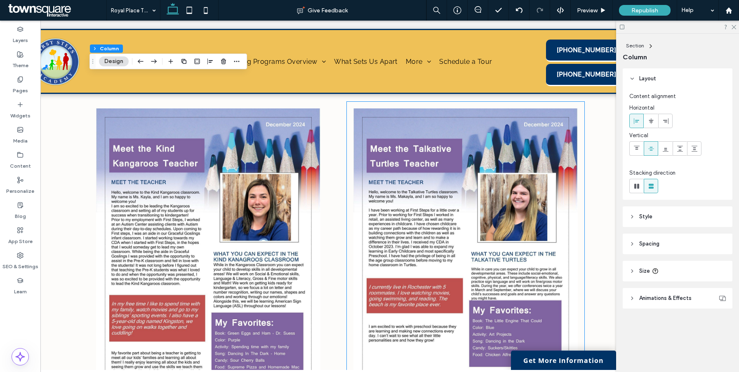
click at [352, 151] on div at bounding box center [466, 254] width 238 height 304
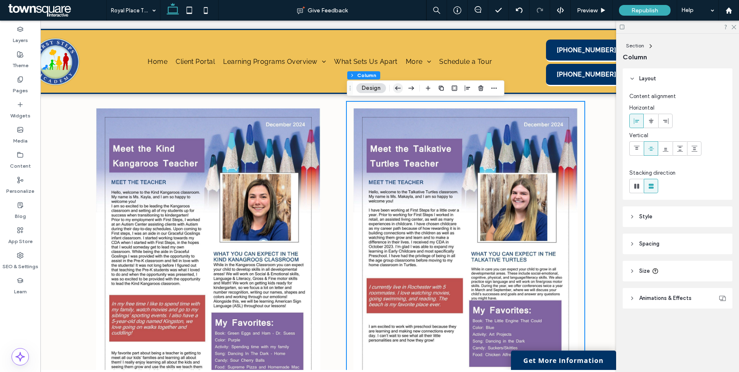
click at [397, 89] on use "button" at bounding box center [398, 88] width 6 height 4
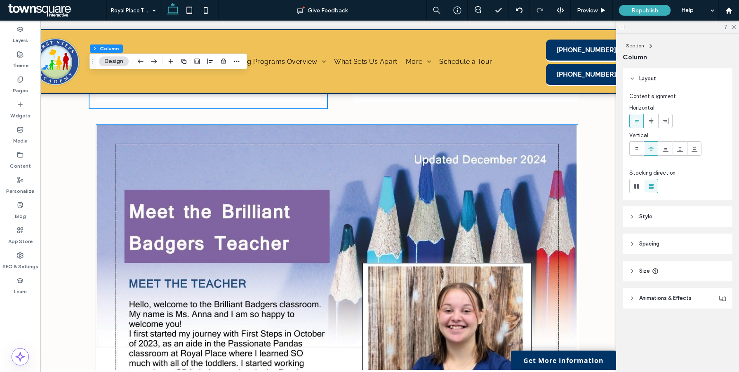
scroll to position [972, 0]
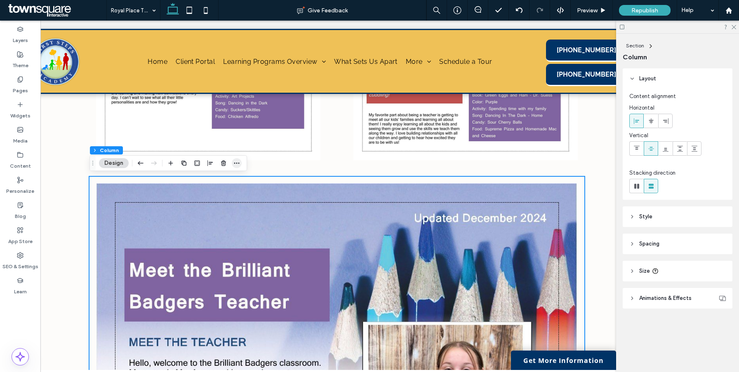
click at [240, 162] on icon "button" at bounding box center [236, 163] width 7 height 7
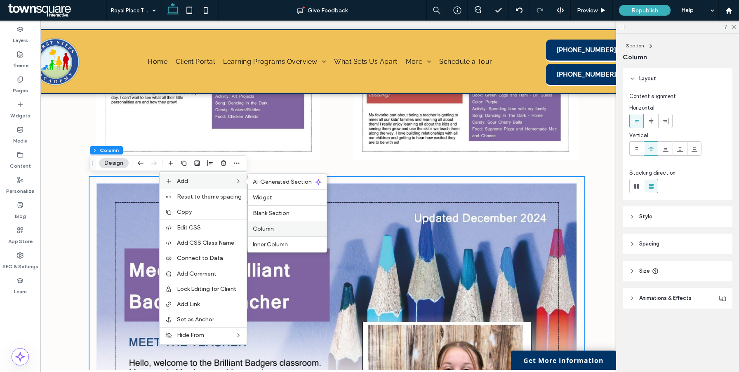
click at [265, 228] on span "Column" at bounding box center [263, 229] width 21 height 7
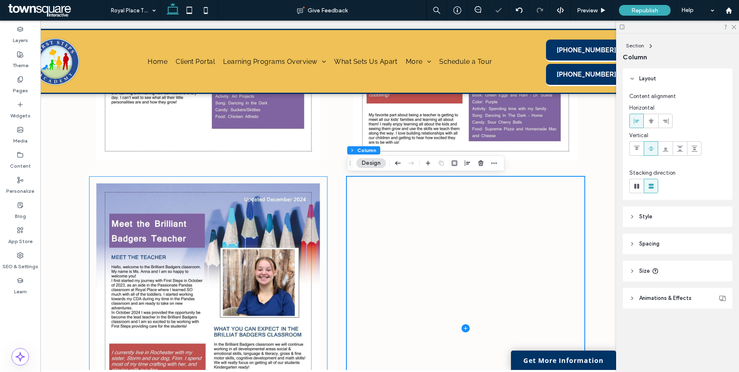
click at [261, 179] on div at bounding box center [208, 329] width 238 height 304
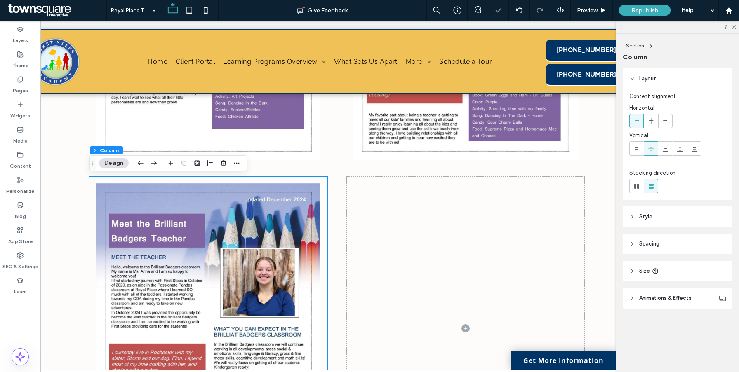
click at [143, 165] on icon "button" at bounding box center [141, 163] width 10 height 15
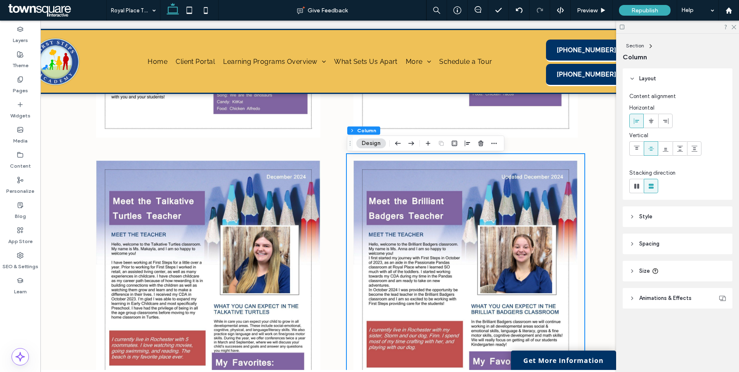
scroll to position [684, 0]
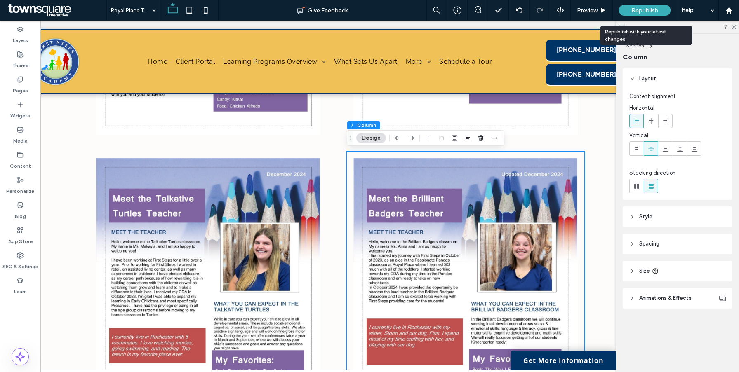
click at [644, 14] on div "Republish" at bounding box center [645, 10] width 52 height 11
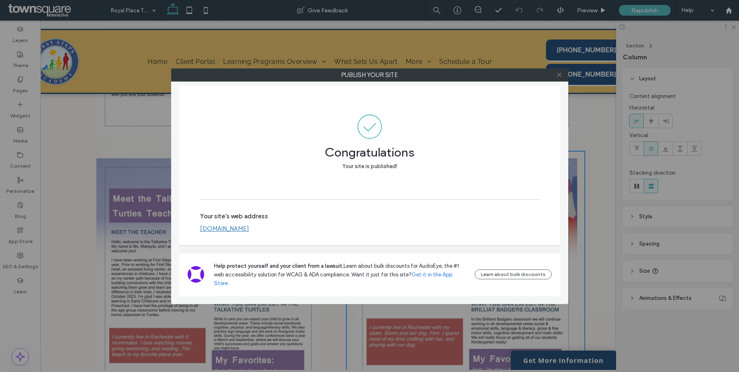
click at [557, 76] on icon at bounding box center [559, 75] width 6 height 6
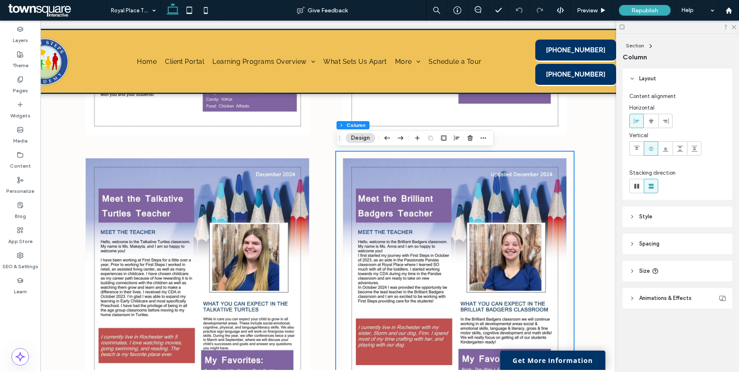
scroll to position [0, 60]
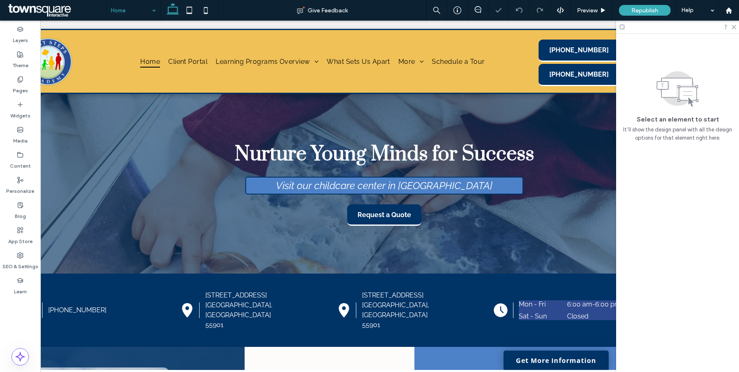
click at [173, 130] on div "Nurture Young Minds for Success Visit our childcare center in Rochester Request…" at bounding box center [329, 184] width 495 height 180
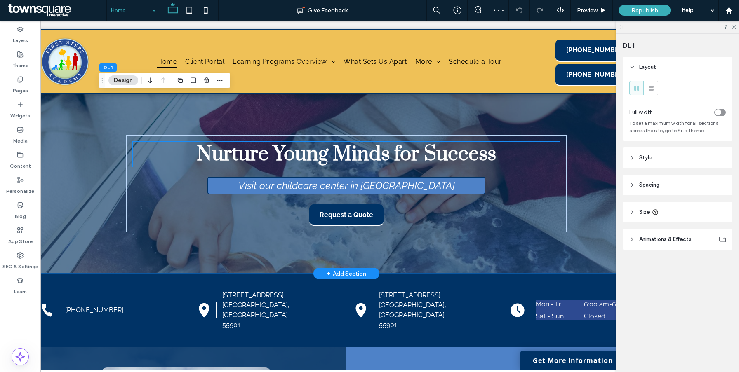
scroll to position [0, 19]
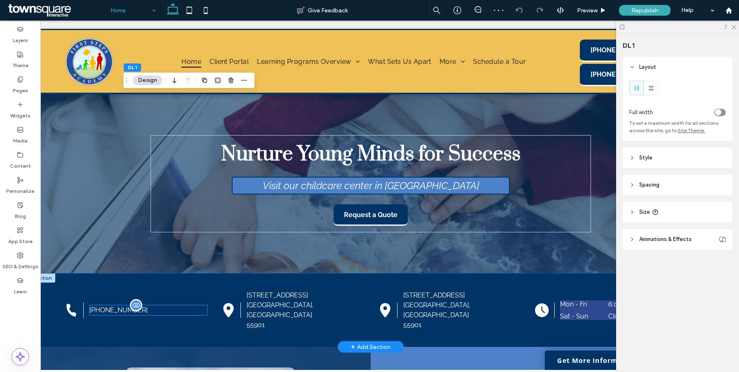
click at [177, 306] on div "[PHONE_NUMBER]" at bounding box center [148, 311] width 118 height 10
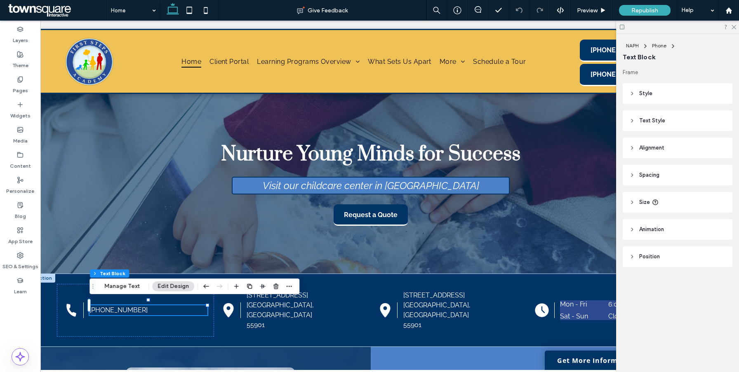
click at [251, 288] on icon "button" at bounding box center [249, 286] width 7 height 7
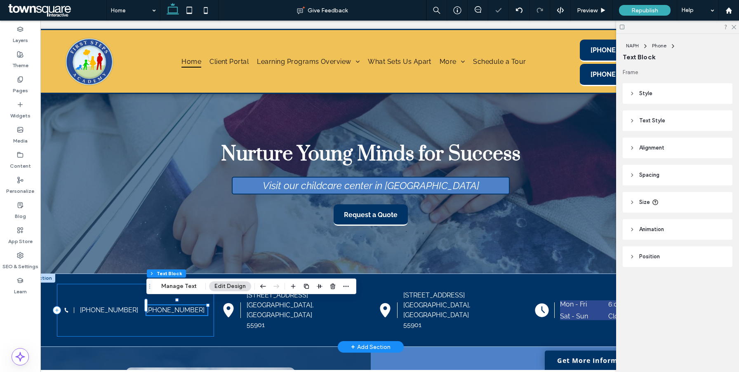
click at [144, 315] on div "Black telephone receiver. (507) 282-5437 (507) 282-5437" at bounding box center [135, 310] width 157 height 53
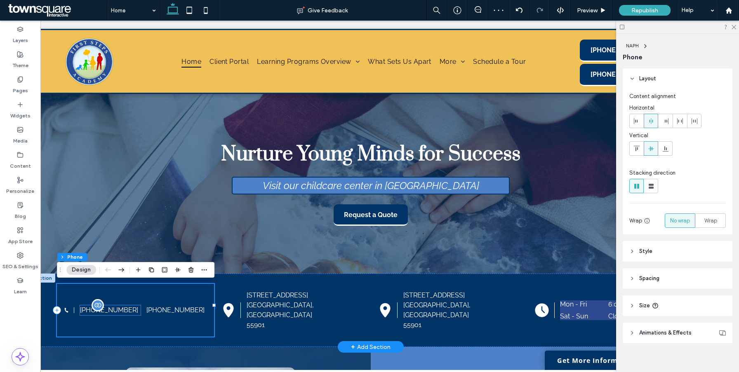
click at [114, 306] on div "[PHONE_NUMBER]" at bounding box center [110, 311] width 61 height 10
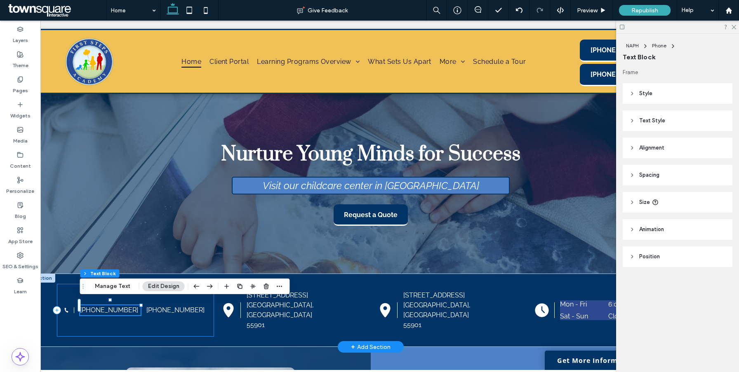
click at [162, 318] on div "Black telephone receiver. (507) 282-5437 (507) 282-5437" at bounding box center [135, 310] width 157 height 53
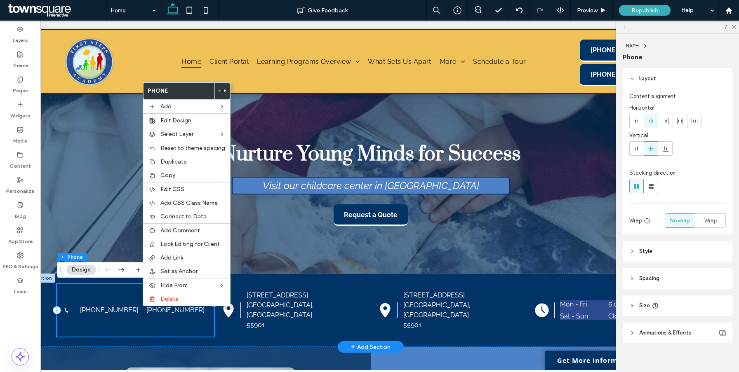
click at [101, 322] on div "Black telephone receiver. (507) 282-5437 (507) 282-5437" at bounding box center [135, 310] width 157 height 53
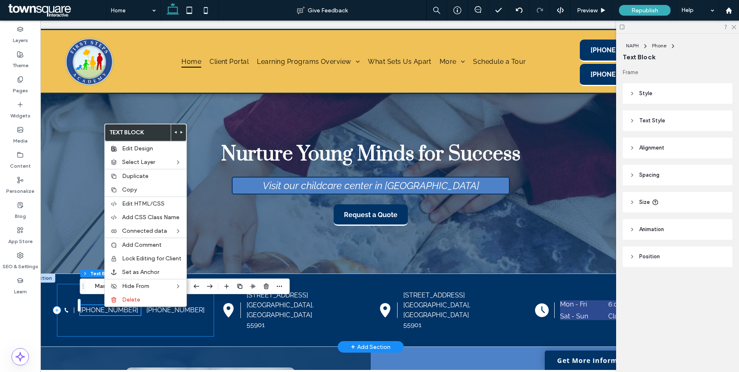
click at [125, 321] on div "Black telephone receiver. (507) 282-5437 (507) 282-5437" at bounding box center [135, 310] width 157 height 53
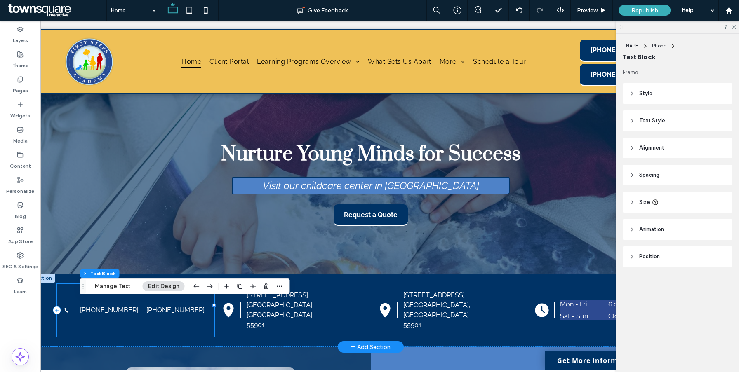
click at [126, 320] on div "Black telephone receiver. (507) 282-5437 (507) 282-5437" at bounding box center [135, 310] width 157 height 53
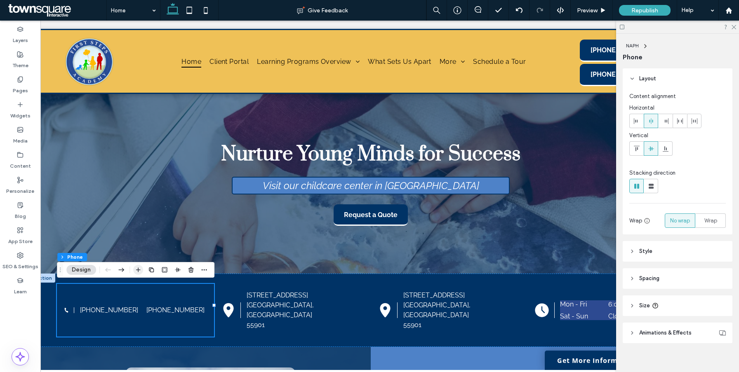
click at [138, 271] on icon "button" at bounding box center [138, 270] width 7 height 7
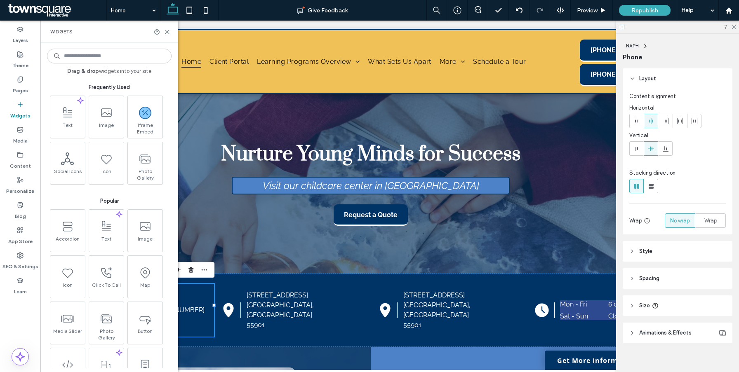
click at [89, 55] on input at bounding box center [109, 56] width 125 height 15
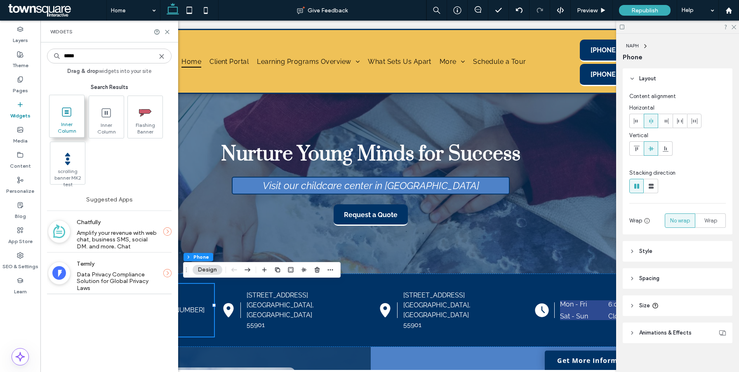
type input "*****"
click at [85, 131] on div "Inner Column" at bounding box center [67, 117] width 35 height 43
drag, startPoint x: 72, startPoint y: 119, endPoint x: 69, endPoint y: 112, distance: 7.6
click at [72, 119] on span at bounding box center [66, 112] width 35 height 19
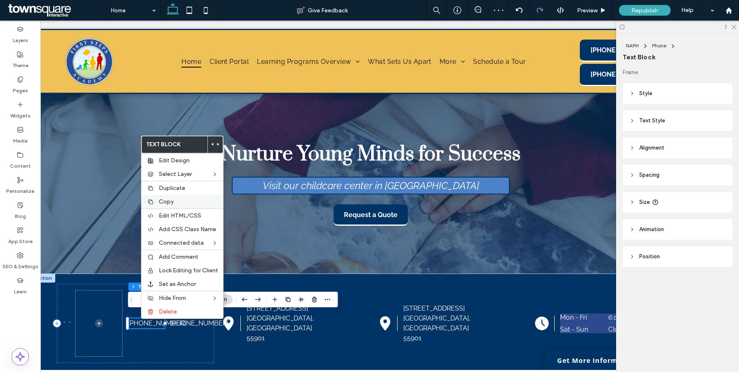
click at [178, 196] on div "Copy" at bounding box center [182, 202] width 82 height 14
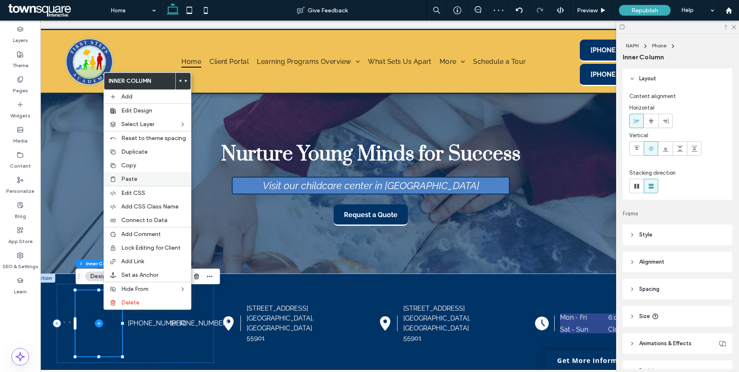
click at [148, 179] on label "Paste" at bounding box center [153, 179] width 65 height 7
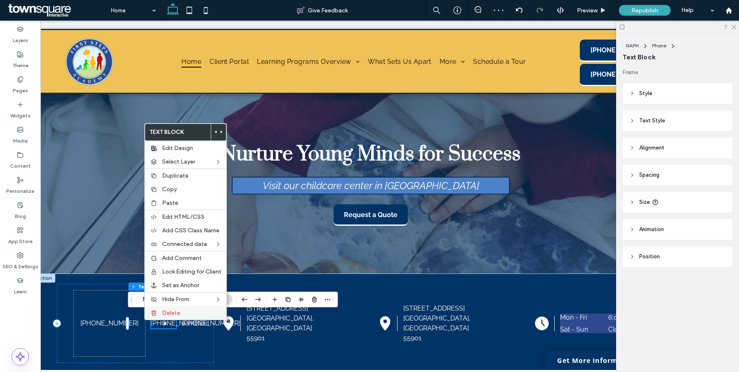
click at [174, 316] on span "Delete" at bounding box center [171, 313] width 18 height 7
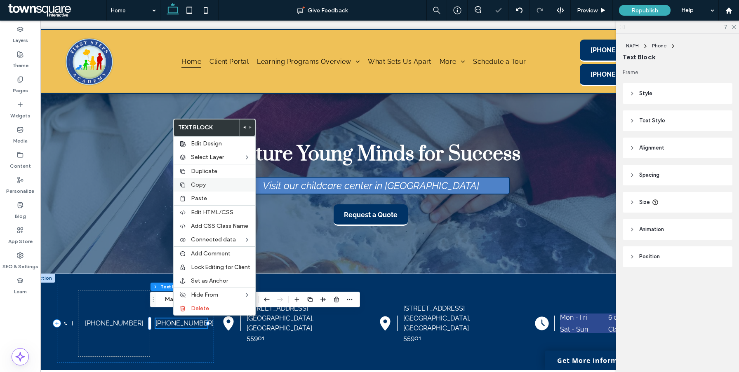
click at [229, 181] on div "Copy" at bounding box center [215, 185] width 82 height 14
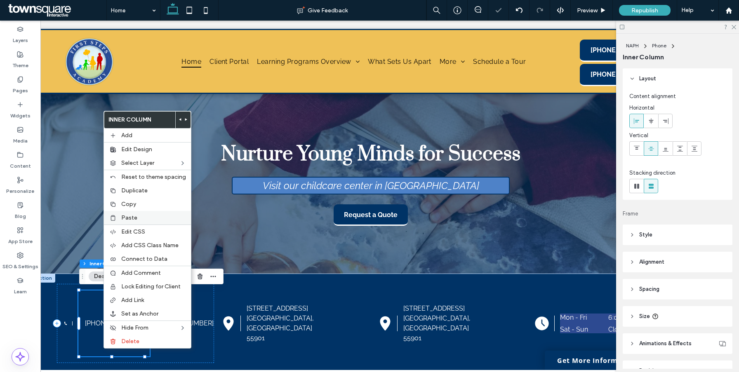
click at [137, 220] on label "Paste" at bounding box center [153, 217] width 65 height 7
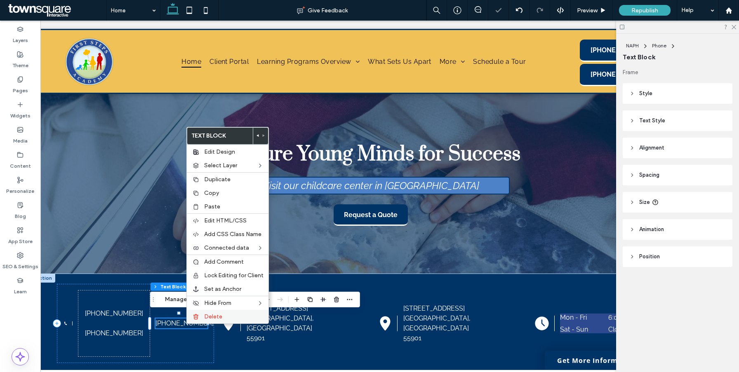
click at [212, 322] on div "Delete" at bounding box center [228, 317] width 82 height 14
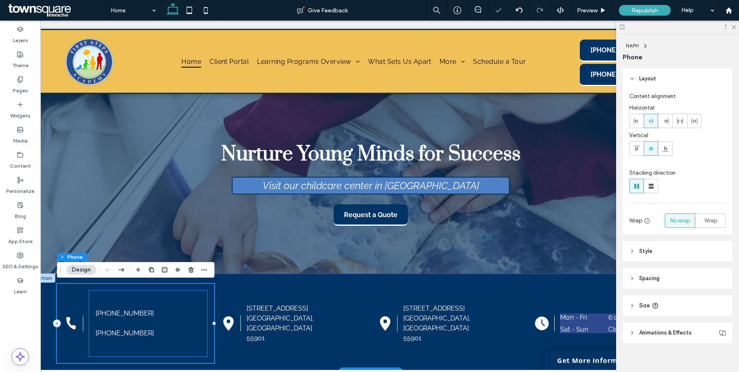
click at [167, 350] on div "(507) 282-5437 (507) 282-5437" at bounding box center [148, 324] width 118 height 66
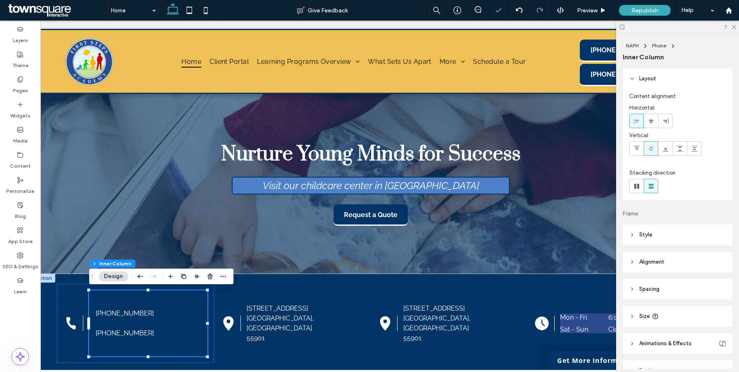
click at [645, 317] on span "Size" at bounding box center [644, 317] width 11 height 8
type input "***"
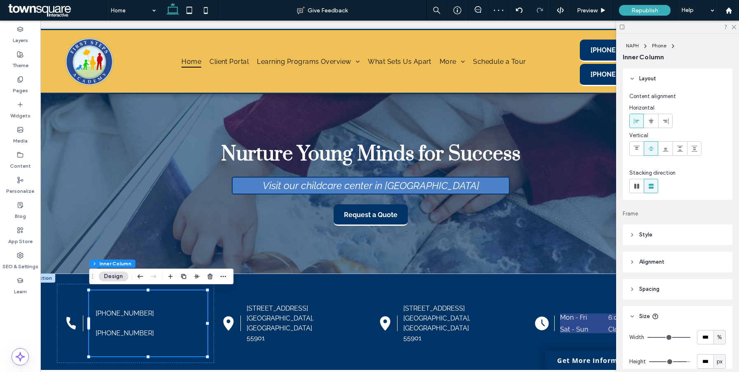
type input "**"
type input "*"
drag, startPoint x: 687, startPoint y: 359, endPoint x: 612, endPoint y: 359, distance: 75.5
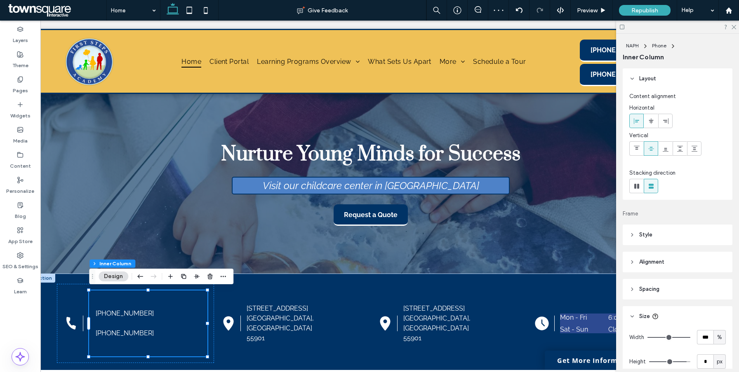
type input "*"
click at [649, 362] on input "range" at bounding box center [669, 362] width 41 height 1
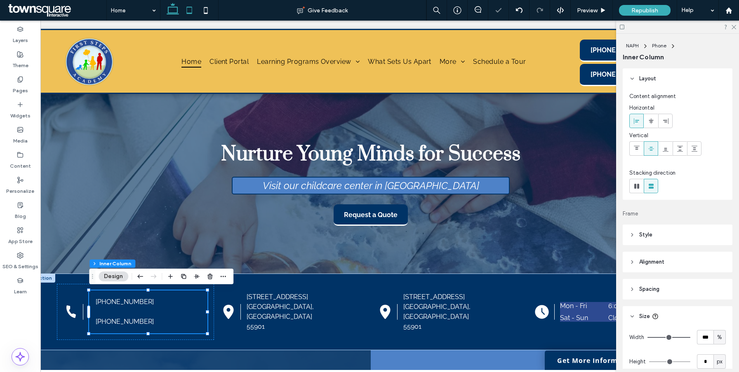
click at [193, 10] on icon at bounding box center [189, 10] width 16 height 16
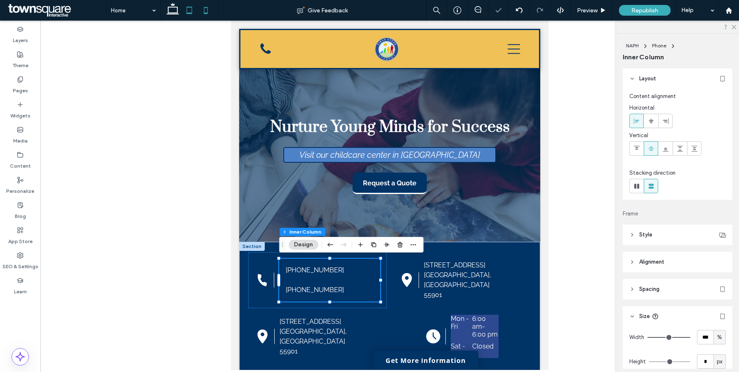
click at [210, 9] on icon at bounding box center [206, 10] width 16 height 16
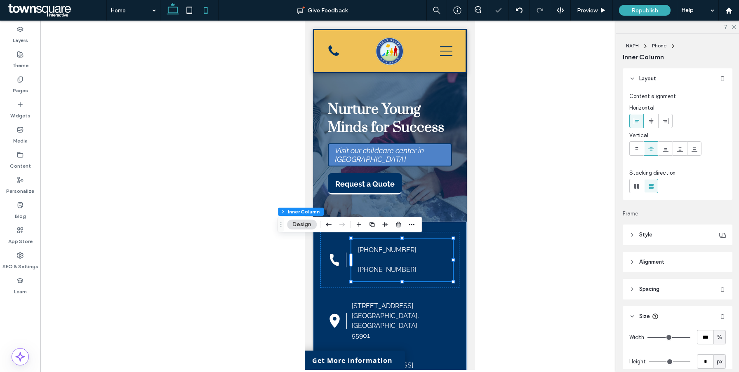
drag, startPoint x: 167, startPoint y: 13, endPoint x: 142, endPoint y: 20, distance: 26.6
click at [167, 13] on icon at bounding box center [173, 10] width 16 height 16
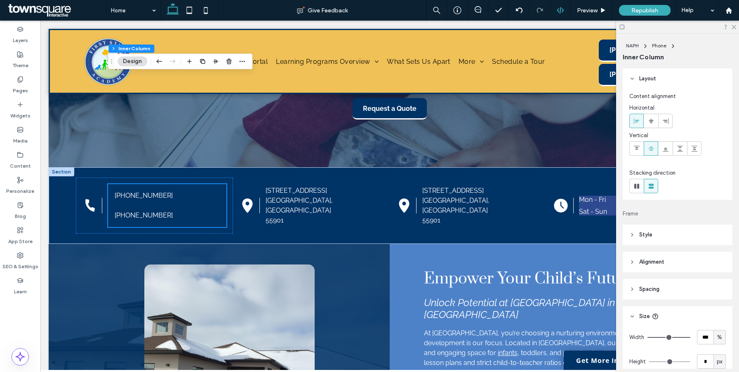
scroll to position [2102, 0]
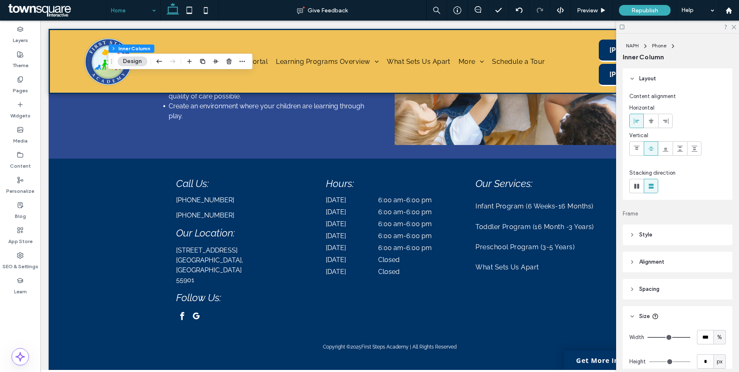
click at [134, 13] on input at bounding box center [131, 10] width 41 height 21
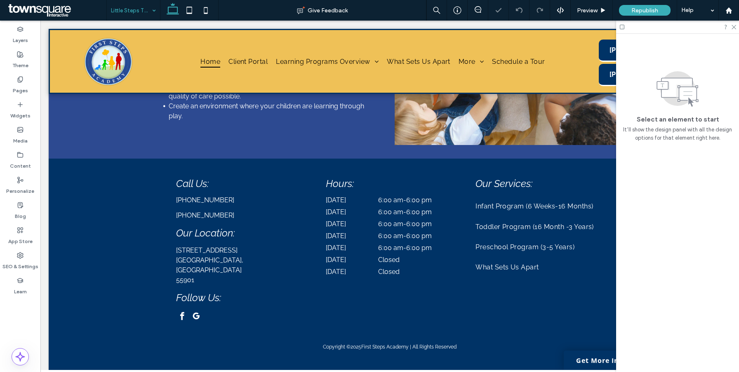
click at [140, 16] on input at bounding box center [131, 10] width 41 height 21
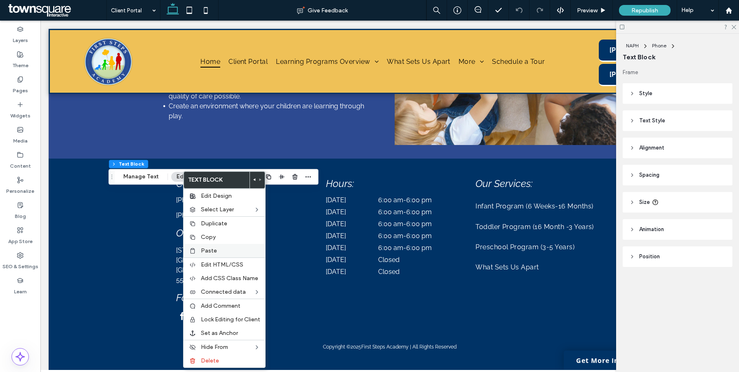
click at [202, 252] on span "Paste" at bounding box center [209, 250] width 16 height 7
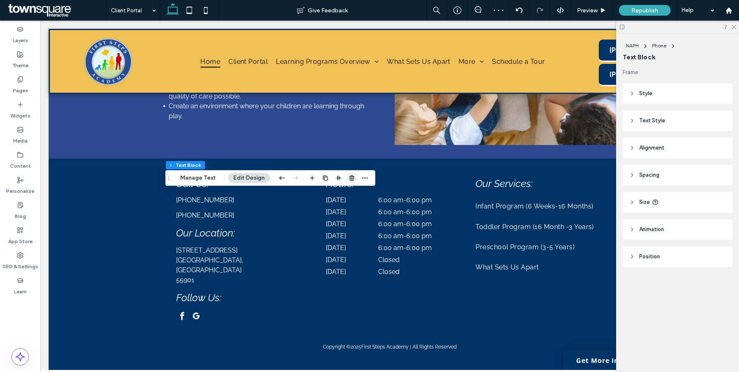
click at [348, 175] on icon "button" at bounding box center [351, 178] width 7 height 7
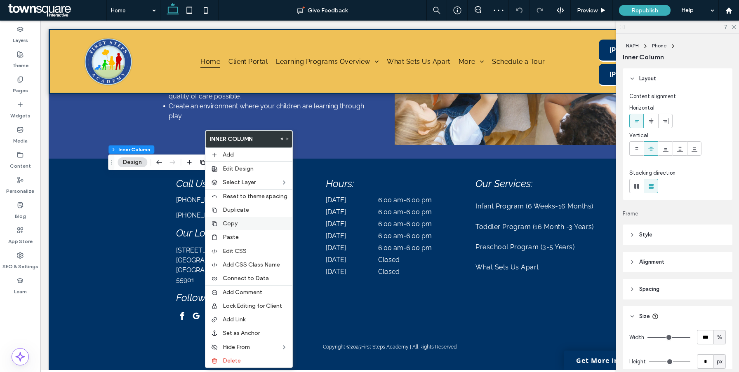
click at [231, 224] on span "Copy" at bounding box center [230, 223] width 15 height 7
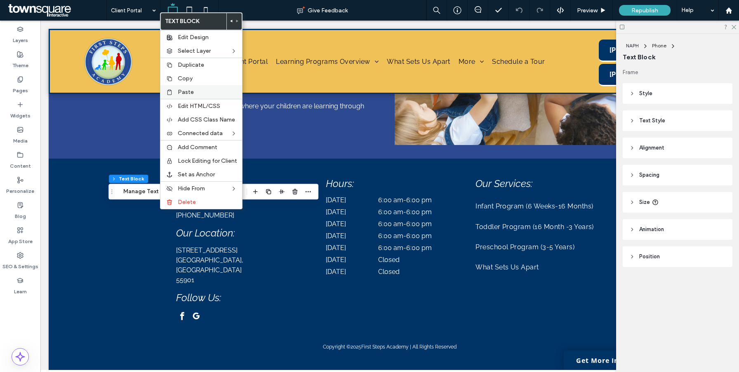
click at [200, 96] on div "Paste" at bounding box center [201, 92] width 82 height 14
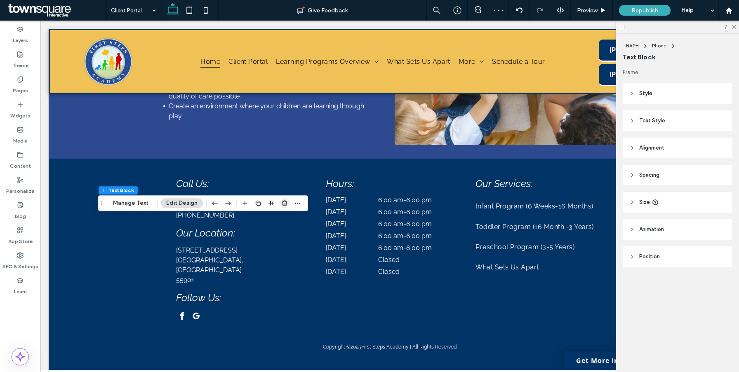
click at [282, 203] on use "button" at bounding box center [284, 203] width 5 height 5
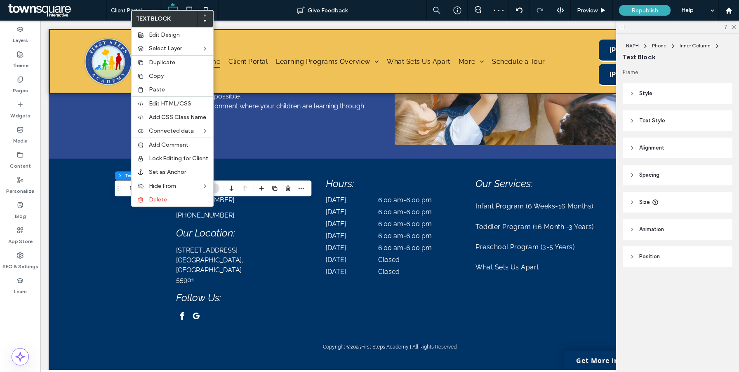
click at [658, 98] on header "Style" at bounding box center [678, 93] width 110 height 21
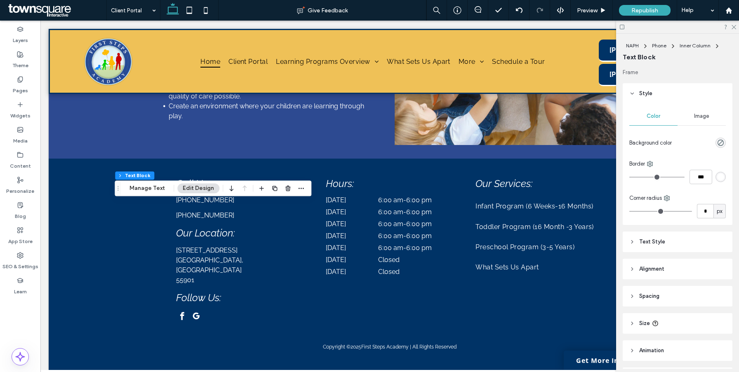
click at [725, 146] on div at bounding box center [721, 143] width 10 height 10
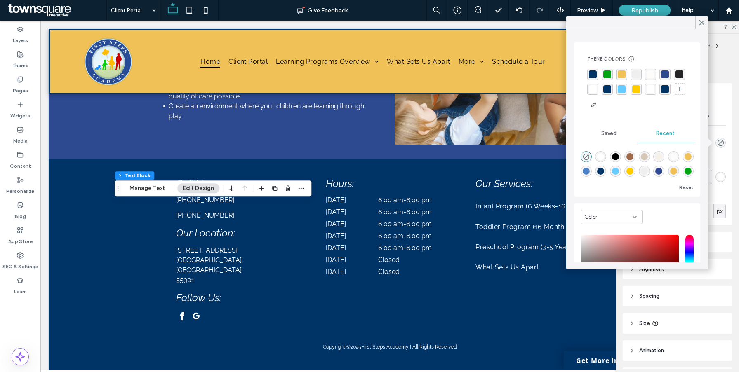
click at [595, 75] on div "rgba(0, 51, 102, 1)" at bounding box center [593, 75] width 8 height 8
click at [586, 160] on icon "rgba(0, 0, 0, 0)" at bounding box center [586, 157] width 7 height 7
click at [728, 163] on div "Color Image Background color Border *** Corner radius * px" at bounding box center [678, 164] width 110 height 121
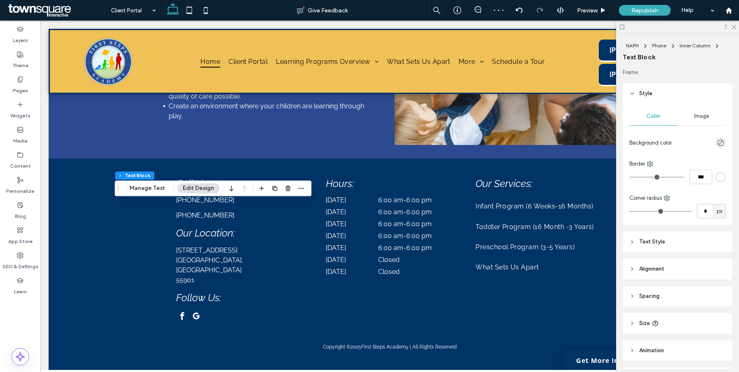
click at [697, 121] on div "Image" at bounding box center [702, 116] width 48 height 18
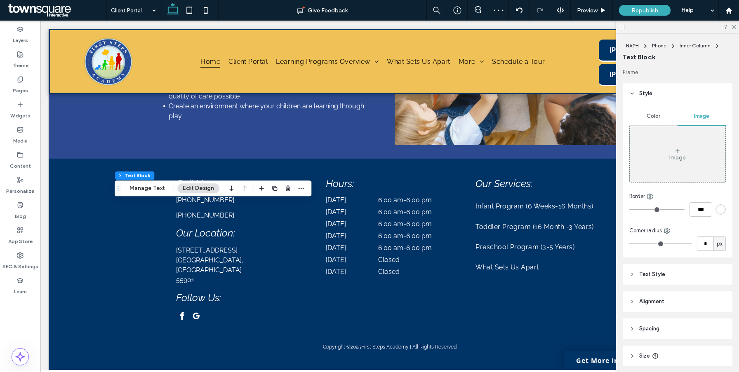
click at [650, 118] on span "Color" at bounding box center [654, 116] width 14 height 7
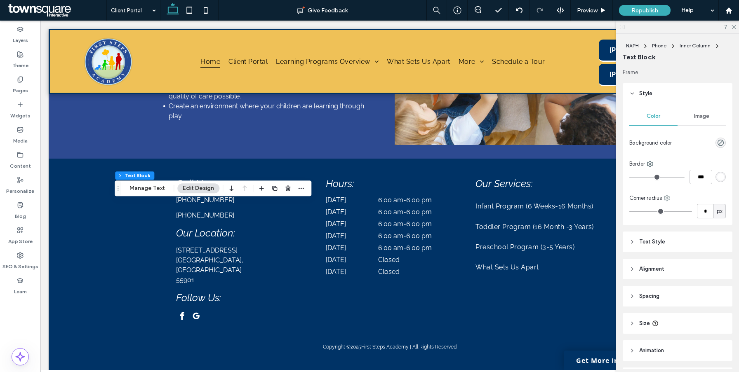
scroll to position [52, 0]
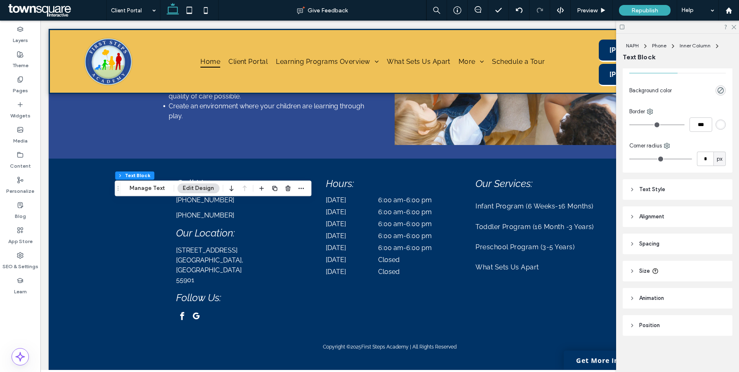
click at [662, 189] on span "Text Style" at bounding box center [652, 190] width 26 height 8
click at [718, 310] on div "rgb(255, 255, 255)" at bounding box center [720, 313] width 7 height 7
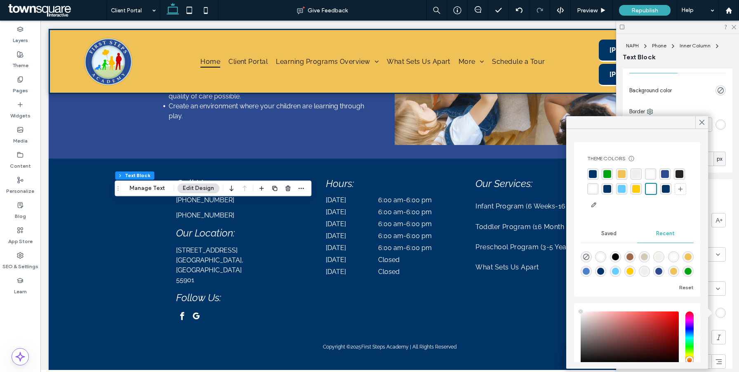
click at [593, 176] on div "rgba(0, 51, 102, 1)" at bounding box center [593, 174] width 8 height 8
click at [680, 176] on div "rgba(36, 36, 36, 1)" at bounding box center [680, 175] width 8 height 8
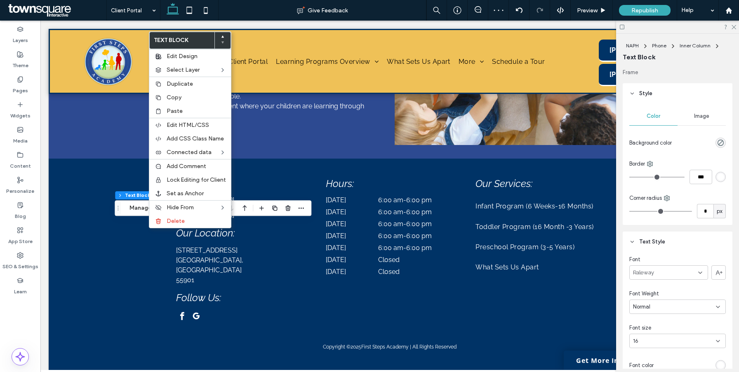
click at [695, 120] on div "Image" at bounding box center [702, 116] width 48 height 18
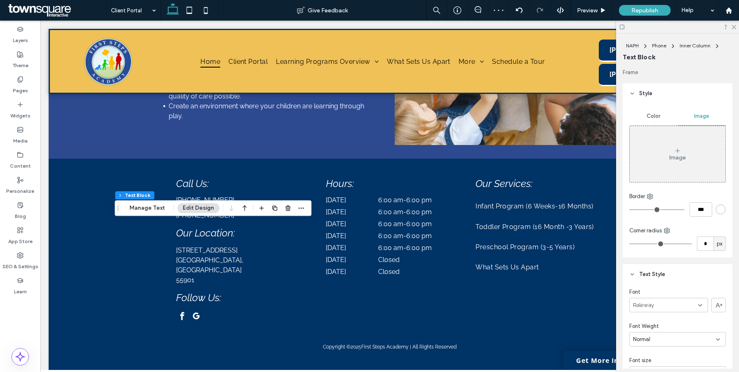
click at [664, 118] on div "Color" at bounding box center [653, 116] width 48 height 18
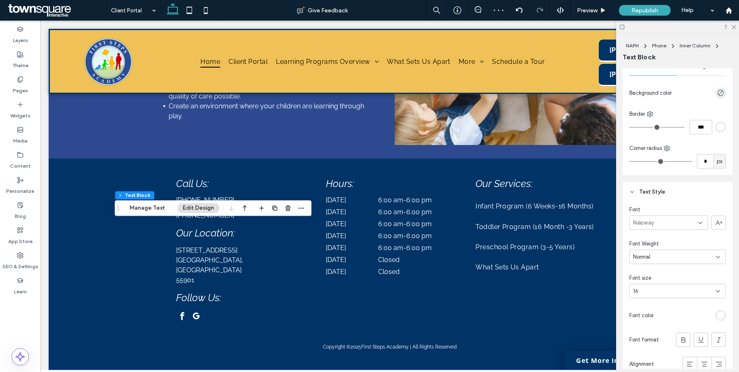
scroll to position [85, 0]
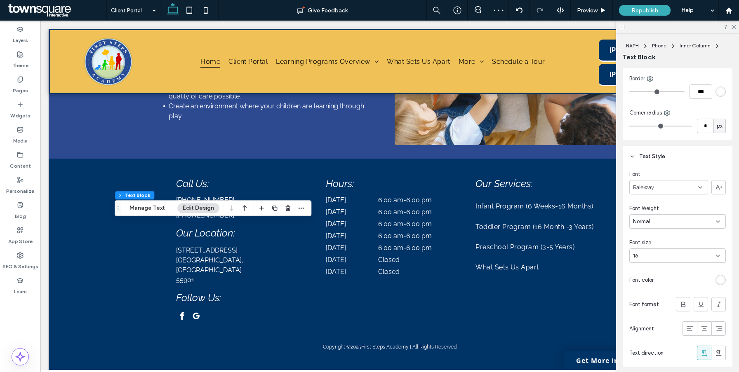
click at [719, 284] on div "rgb(255, 255, 255)" at bounding box center [721, 280] width 10 height 10
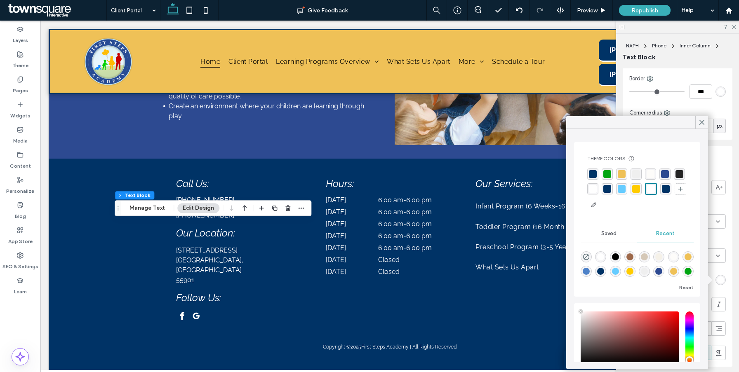
click at [663, 190] on div "rgba(0,51,102,1)" at bounding box center [666, 189] width 8 height 8
click at [676, 176] on div "rgba(36, 36, 36, 1)" at bounding box center [680, 174] width 11 height 11
click at [679, 176] on div "rgba(36, 36, 36, 1)" at bounding box center [680, 175] width 8 height 8
click at [677, 173] on div "rgba(36, 36, 36, 1)" at bounding box center [680, 175] width 8 height 8
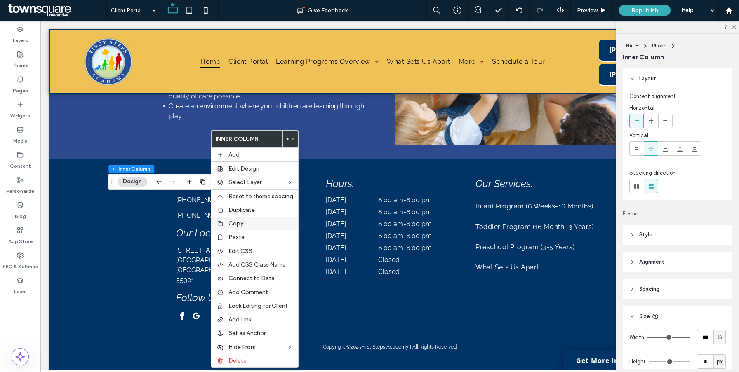
click at [237, 226] on span "Copy" at bounding box center [235, 223] width 15 height 7
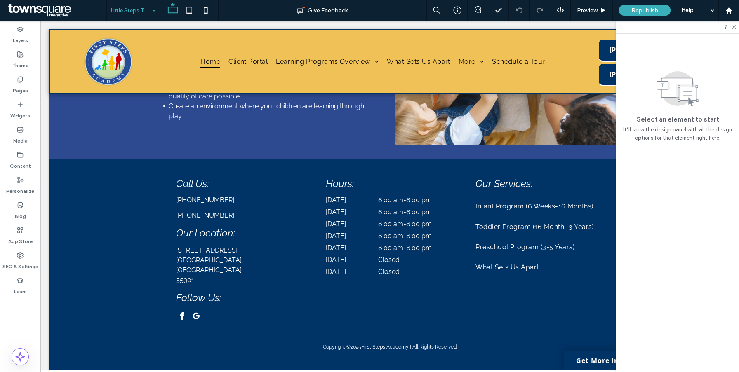
click at [135, 11] on input at bounding box center [131, 10] width 41 height 21
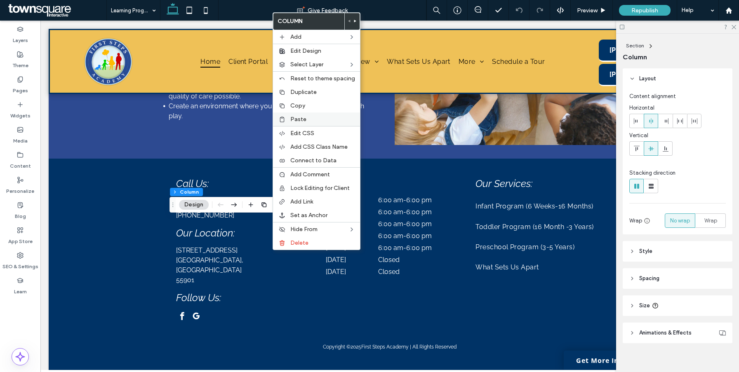
click at [307, 121] on label "Paste" at bounding box center [322, 119] width 65 height 7
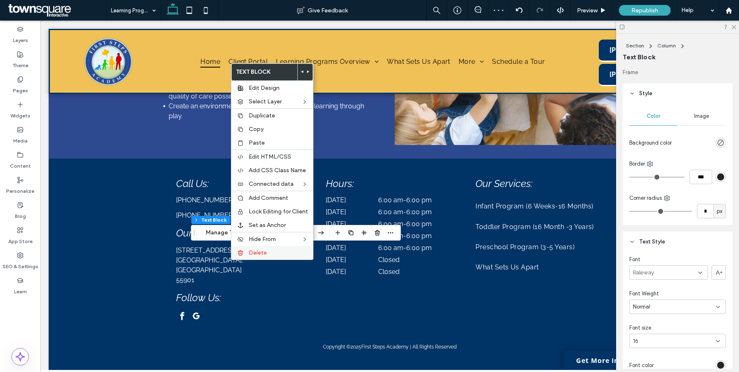
click at [244, 258] on div "Delete" at bounding box center [272, 253] width 82 height 14
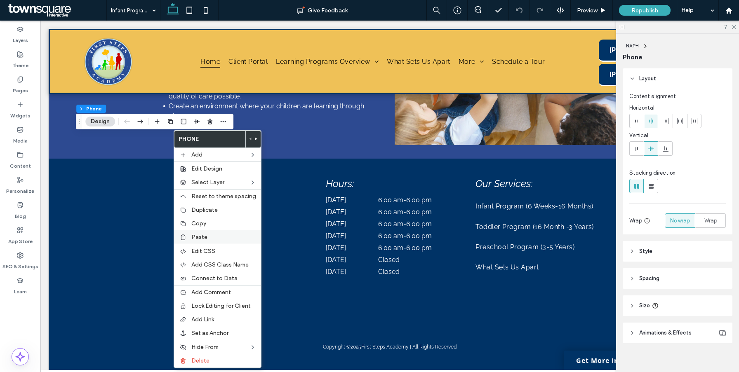
click at [207, 238] on label "Paste" at bounding box center [223, 237] width 65 height 7
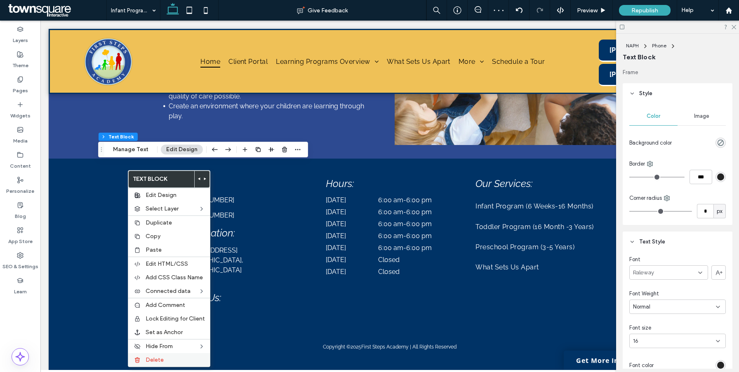
click at [148, 361] on span "Delete" at bounding box center [155, 360] width 18 height 7
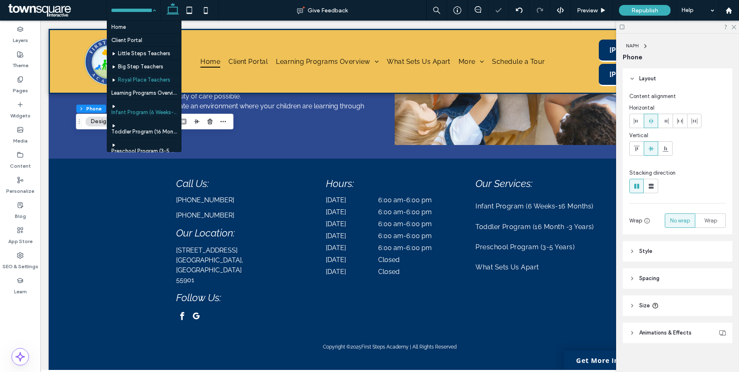
scroll to position [38, 0]
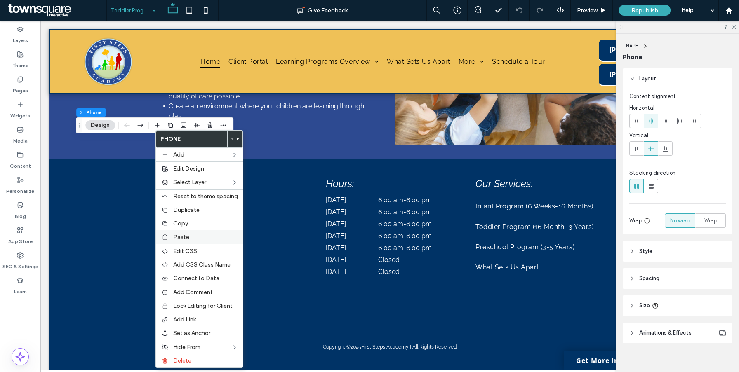
click at [186, 236] on span "Paste" at bounding box center [181, 237] width 16 height 7
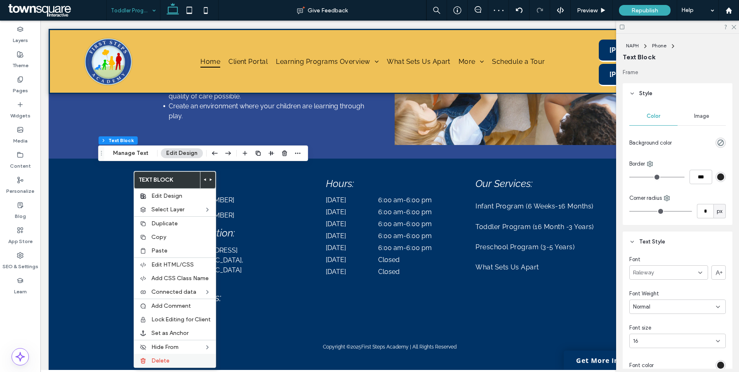
click at [155, 363] on span "Delete" at bounding box center [160, 361] width 18 height 7
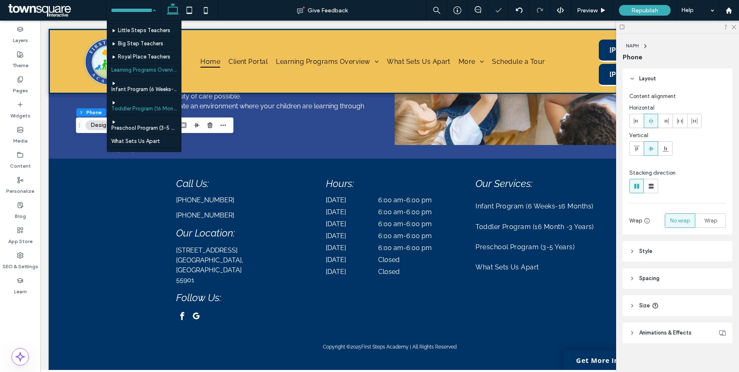
scroll to position [50, 0]
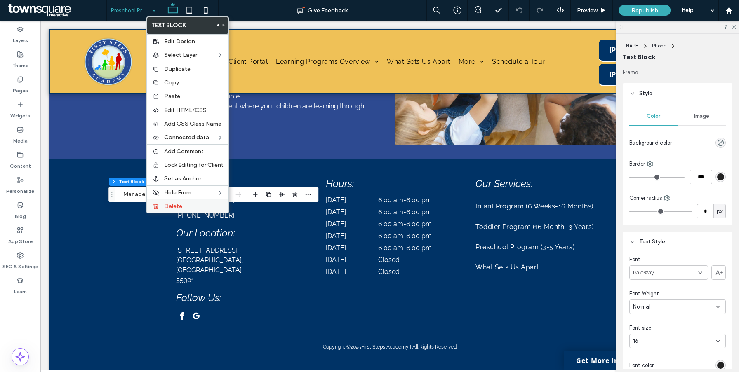
click at [174, 201] on div "Delete" at bounding box center [188, 207] width 82 height 14
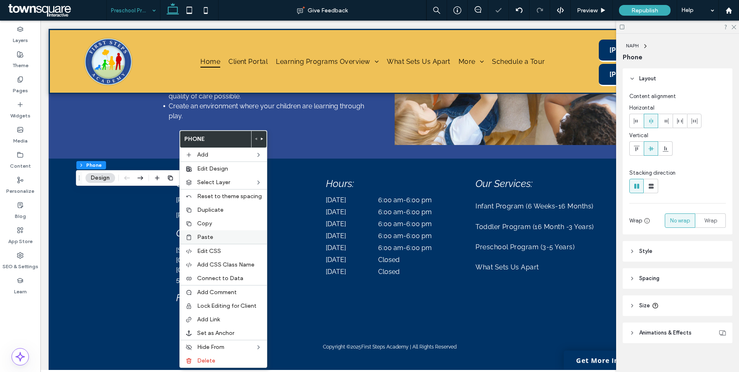
click at [215, 239] on label "Paste" at bounding box center [229, 237] width 65 height 7
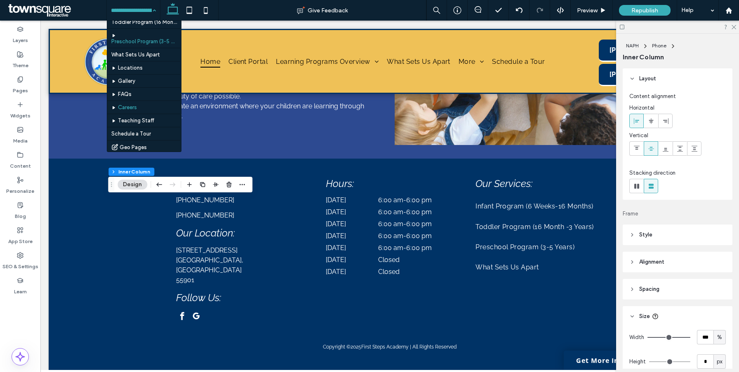
scroll to position [115, 0]
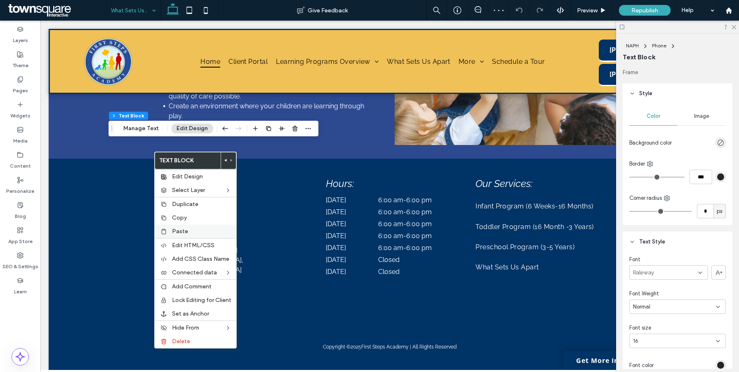
click at [192, 237] on div "Paste" at bounding box center [196, 232] width 82 height 14
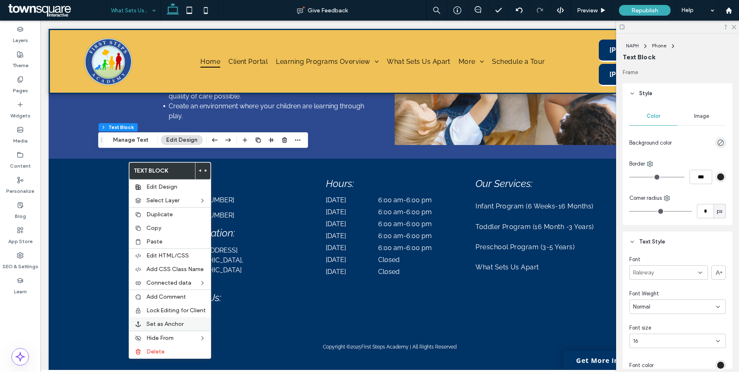
click at [151, 352] on span "Delete" at bounding box center [155, 351] width 18 height 7
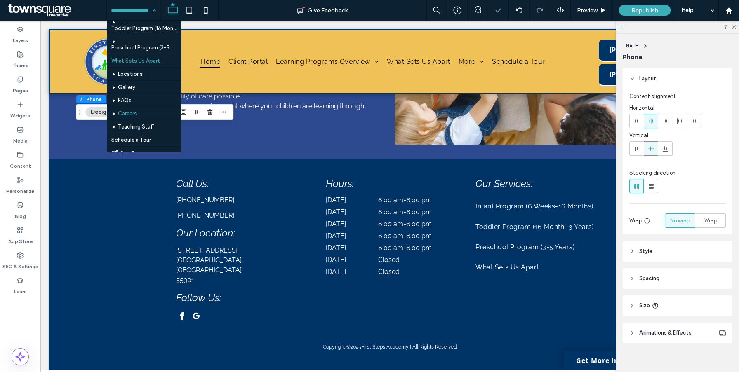
scroll to position [120, 0]
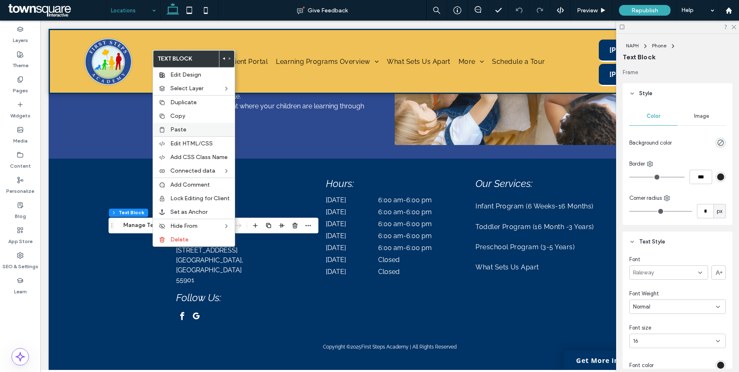
click at [194, 135] on div "Paste" at bounding box center [194, 130] width 82 height 14
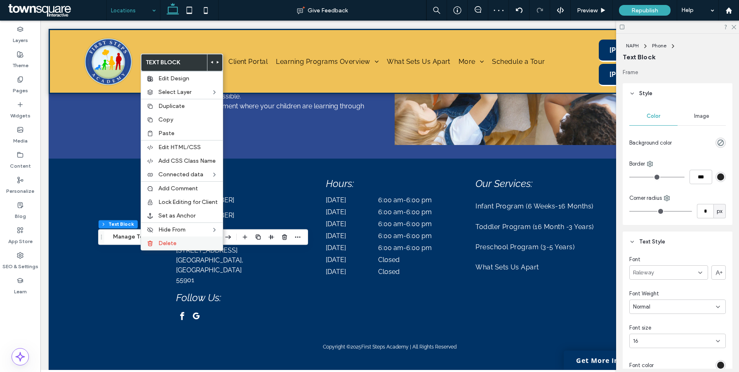
click at [158, 243] on div "Delete" at bounding box center [182, 244] width 82 height 14
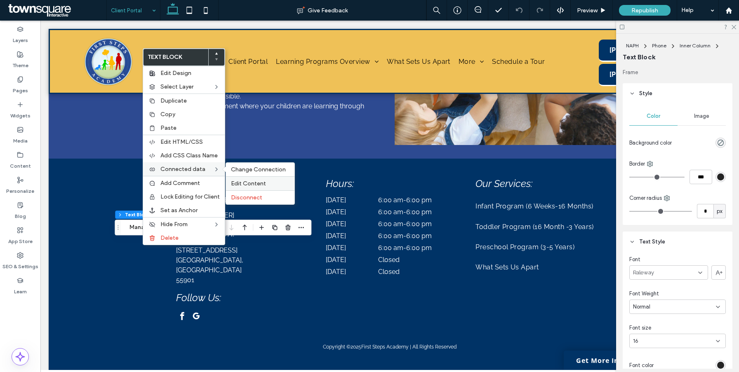
click at [245, 179] on div "Edit Content" at bounding box center [260, 184] width 68 height 14
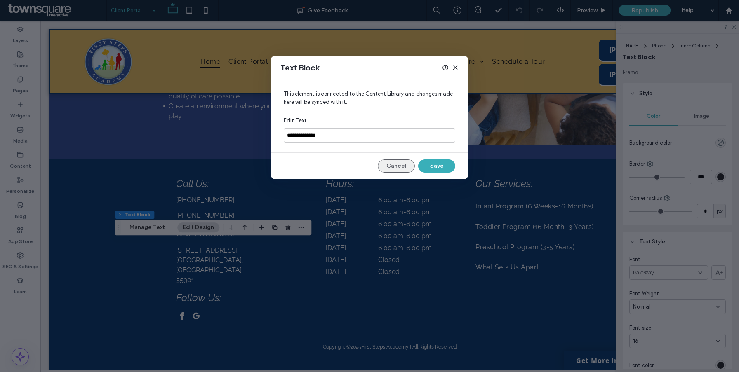
click at [401, 167] on button "Cancel" at bounding box center [396, 166] width 37 height 13
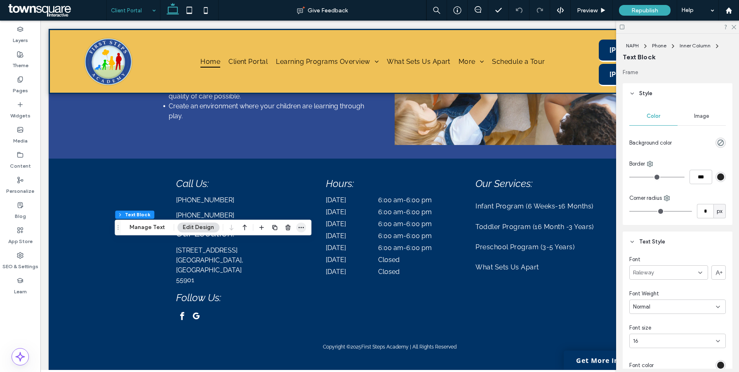
click at [300, 230] on icon "button" at bounding box center [301, 227] width 7 height 7
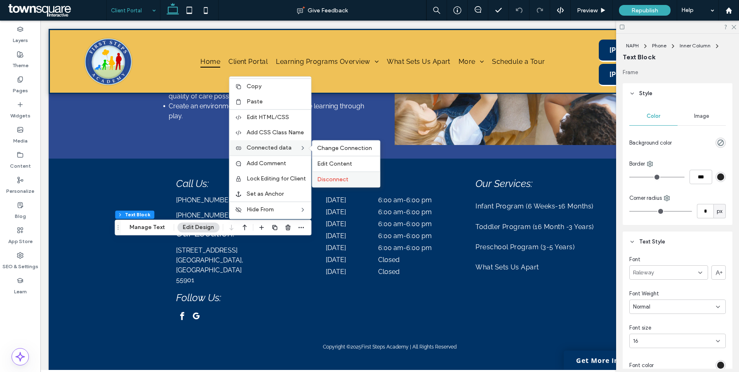
click at [332, 177] on span "Disconnect" at bounding box center [332, 179] width 31 height 7
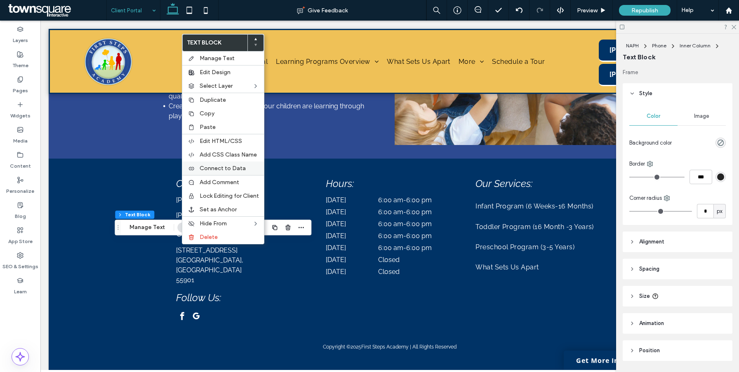
click at [232, 170] on span "Connect to Data" at bounding box center [223, 168] width 46 height 7
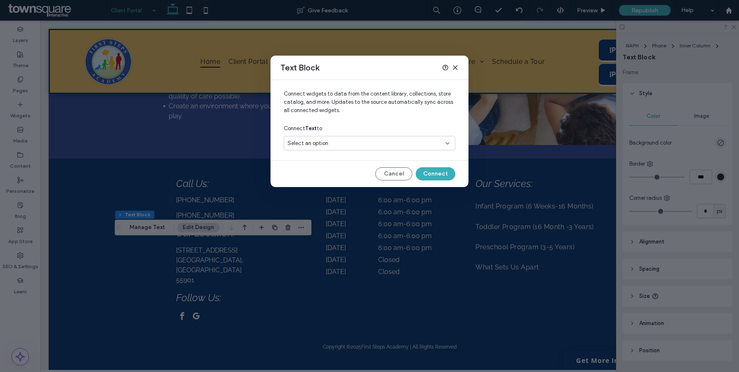
click at [350, 143] on div "Select an option" at bounding box center [364, 143] width 154 height 8
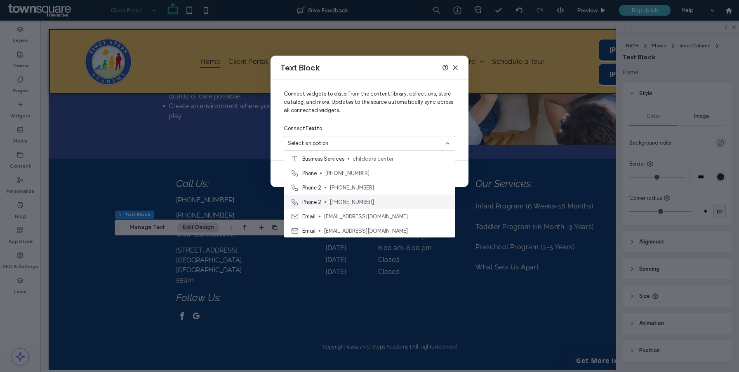
scroll to position [330, 0]
click at [300, 189] on div "Phone 2 (507) 289-5437" at bounding box center [369, 189] width 171 height 14
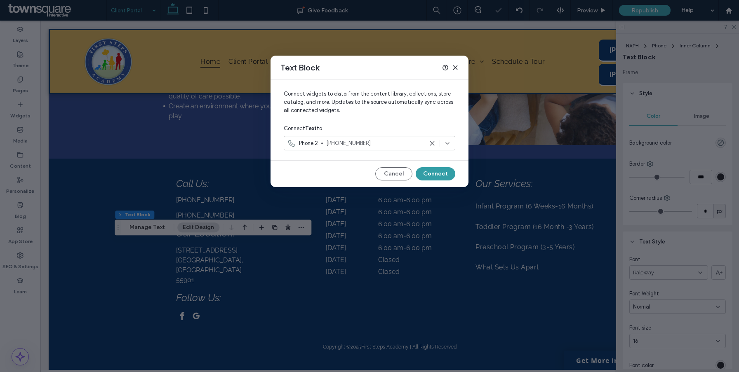
click at [429, 176] on button "Connect" at bounding box center [436, 173] width 40 height 13
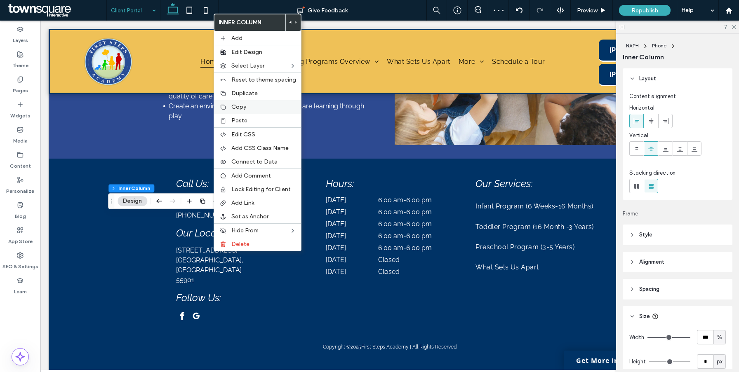
click at [245, 108] on span "Copy" at bounding box center [238, 107] width 15 height 7
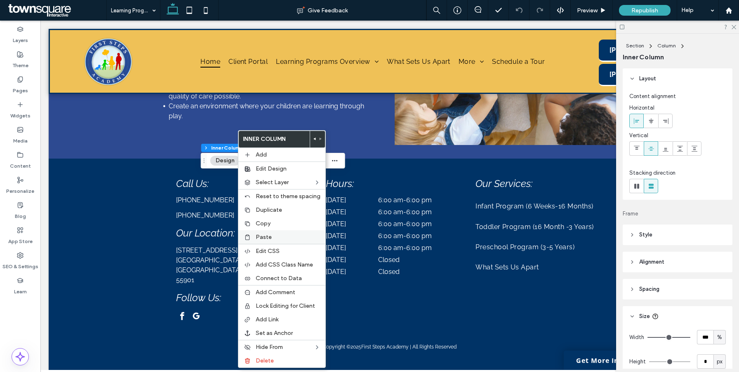
click at [275, 238] on label "Paste" at bounding box center [288, 237] width 65 height 7
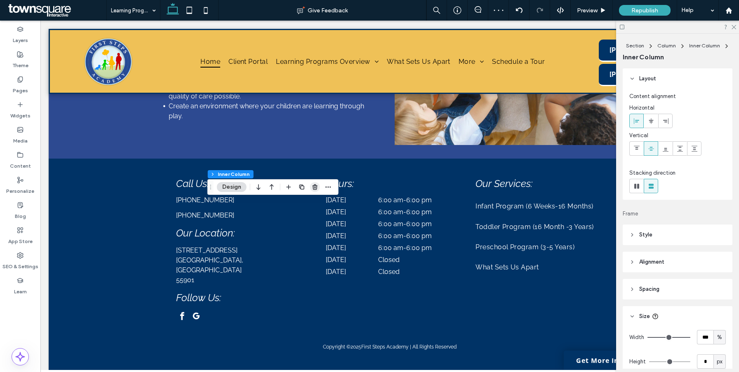
click at [313, 185] on use "button" at bounding box center [315, 186] width 5 height 5
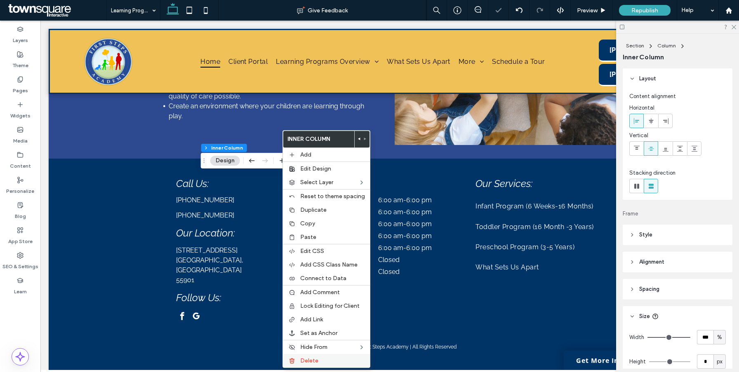
click at [312, 358] on span "Delete" at bounding box center [309, 361] width 18 height 7
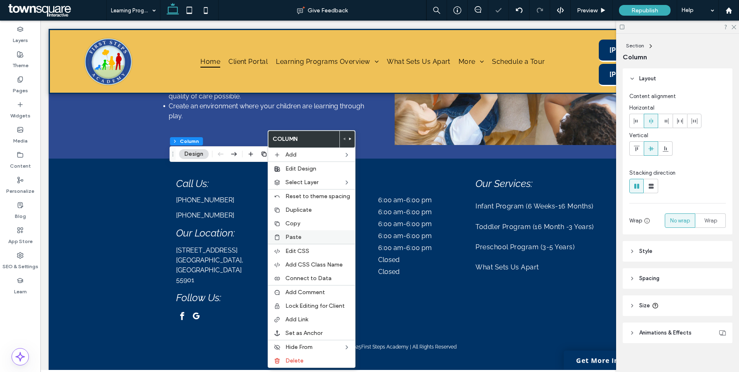
click at [293, 239] on span "Paste" at bounding box center [293, 237] width 16 height 7
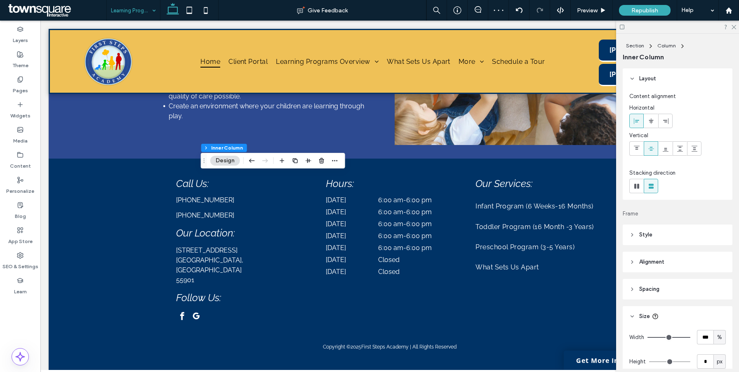
drag, startPoint x: 115, startPoint y: 6, endPoint x: 115, endPoint y: 16, distance: 9.9
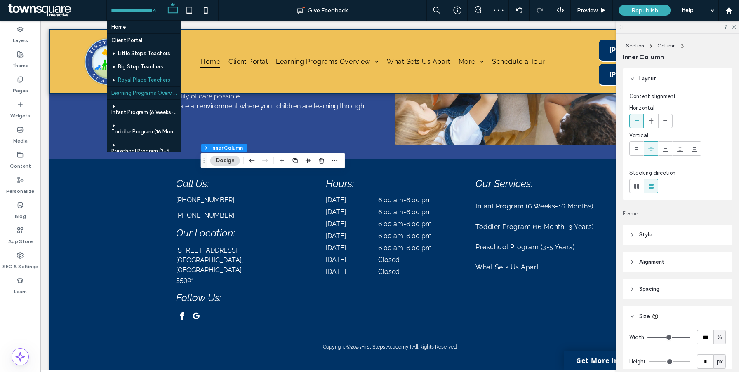
scroll to position [7, 0]
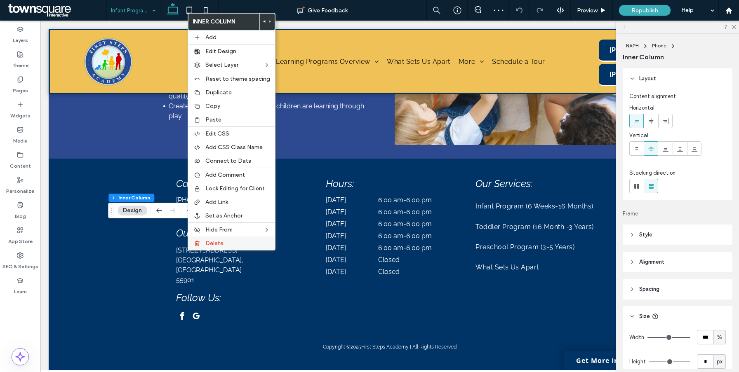
click at [214, 242] on span "Delete" at bounding box center [214, 243] width 18 height 7
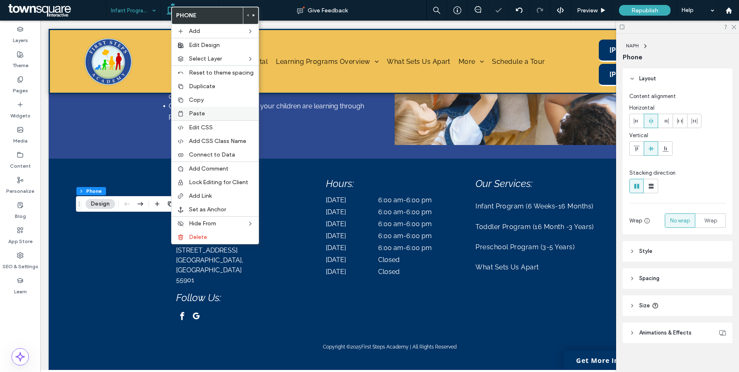
click at [219, 116] on label "Paste" at bounding box center [221, 113] width 65 height 7
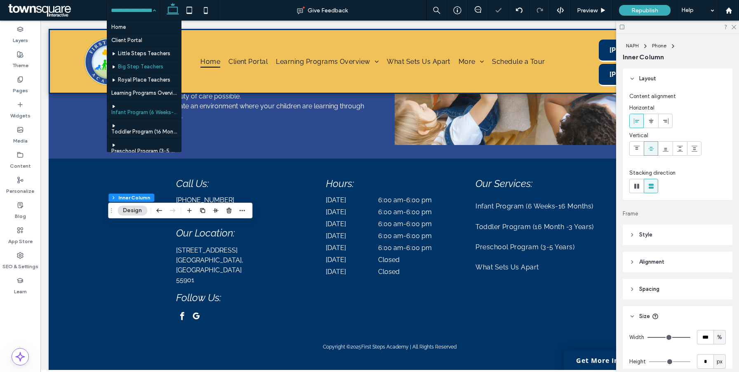
scroll to position [61, 0]
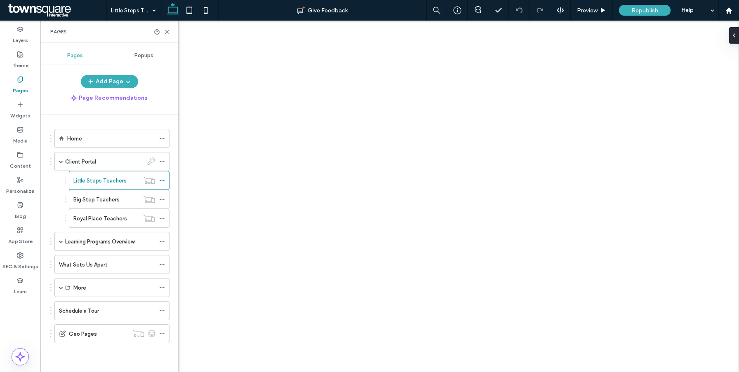
click at [162, 181] on icon at bounding box center [162, 181] width 6 height 6
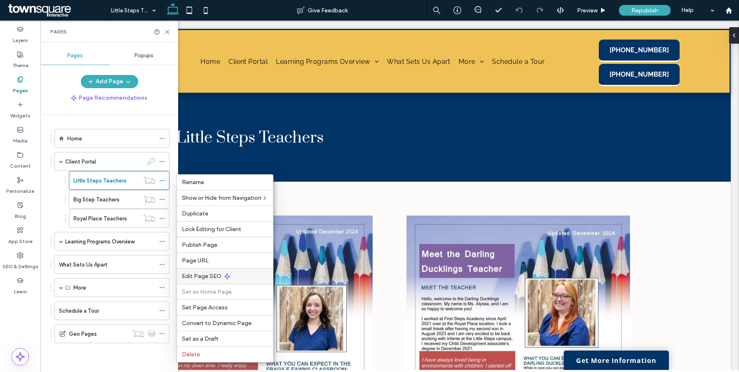
click at [216, 277] on span "Edit Page SEO" at bounding box center [202, 276] width 40 height 7
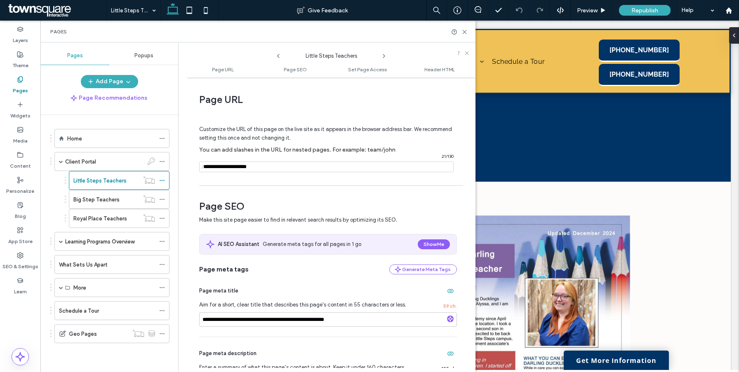
click at [305, 176] on div "Customize the URL of this page on the live site as it appears in the browser ad…" at bounding box center [328, 145] width 258 height 72
drag, startPoint x: 308, startPoint y: 171, endPoint x: 307, endPoint y: 90, distance: 80.8
click at [308, 92] on div "Page URL Customize the URL of this page on the live site as it appears in the b…" at bounding box center [328, 132] width 258 height 100
click at [163, 200] on icon at bounding box center [162, 200] width 6 height 6
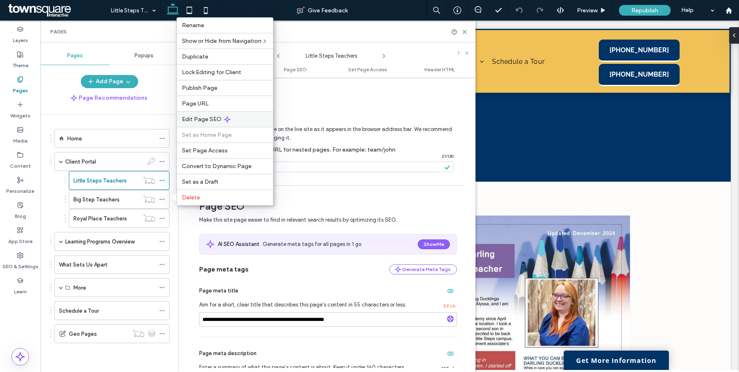
click at [225, 118] on icon at bounding box center [227, 119] width 7 height 7
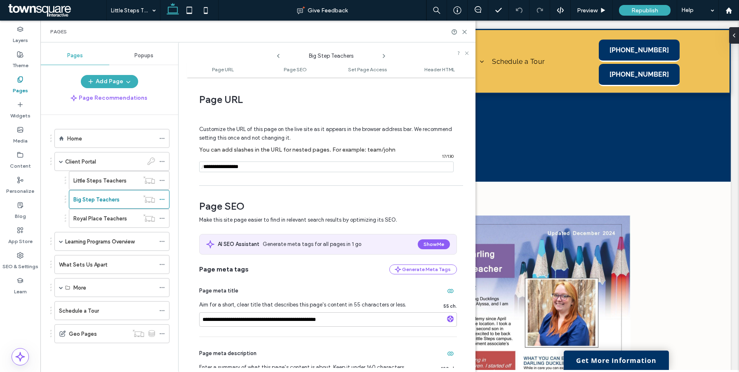
drag, startPoint x: 260, startPoint y: 167, endPoint x: 226, endPoint y: 133, distance: 47.8
click at [200, 143] on div "Customize the URL of this page on the live site as it appears in the browser ad…" at bounding box center [328, 145] width 258 height 72
drag, startPoint x: 464, startPoint y: 32, endPoint x: 424, endPoint y: 11, distance: 45.6
click at [464, 32] on use at bounding box center [465, 32] width 4 height 4
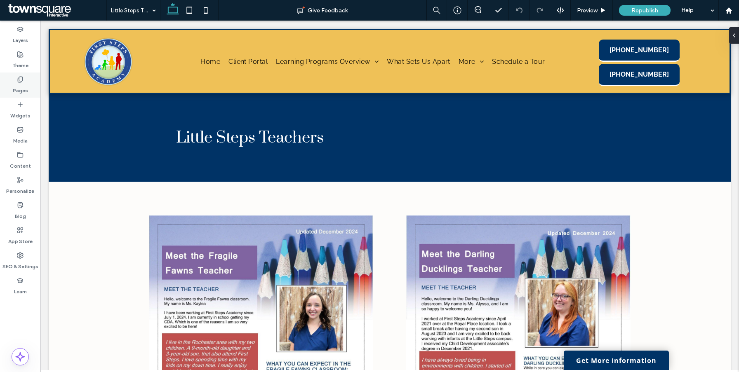
click at [23, 91] on label "Pages" at bounding box center [20, 89] width 15 height 12
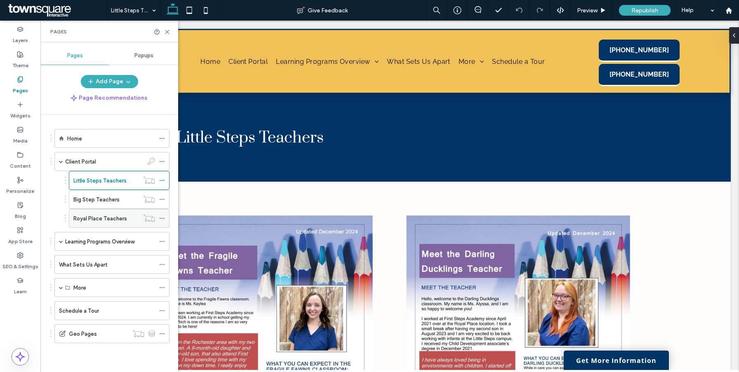
click at [162, 218] on use at bounding box center [162, 218] width 5 height 1
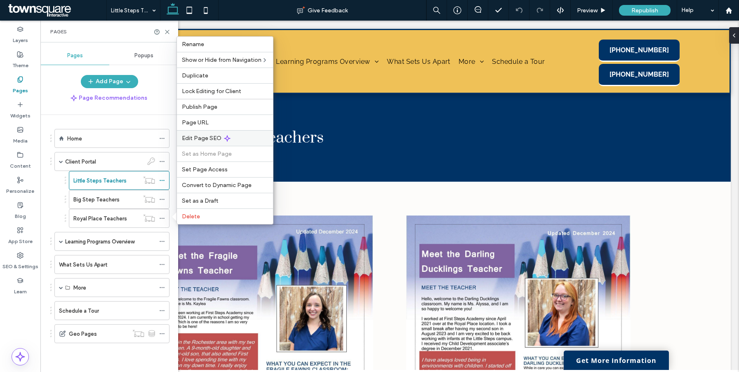
click at [217, 135] on span "Edit Page SEO" at bounding box center [202, 138] width 40 height 7
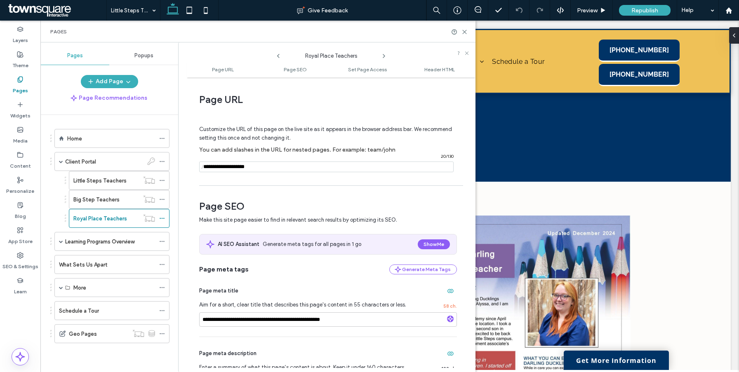
drag, startPoint x: 278, startPoint y: 166, endPoint x: 283, endPoint y: 151, distance: 15.0
click at [283, 152] on div "Customize the URL of this page on the live site as it appears in the browser ad…" at bounding box center [328, 145] width 258 height 72
